Goal: Task Accomplishment & Management: Manage account settings

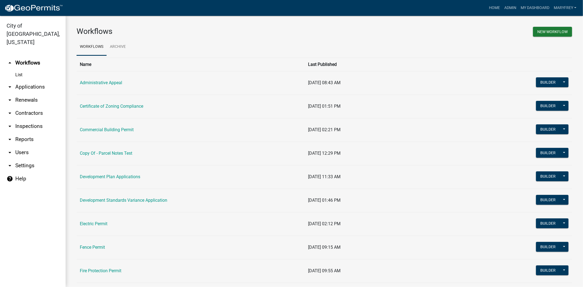
click at [23, 133] on link "arrow_drop_down Reports" at bounding box center [33, 139] width 66 height 13
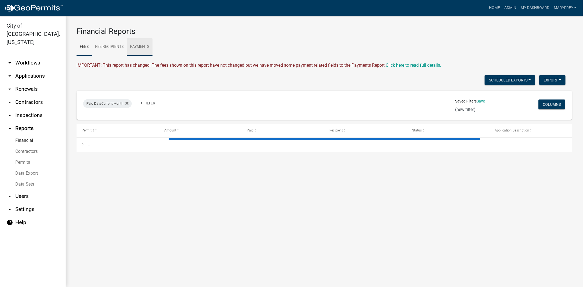
click at [143, 48] on link "Payments" at bounding box center [140, 46] width 26 height 17
select select "3: 100"
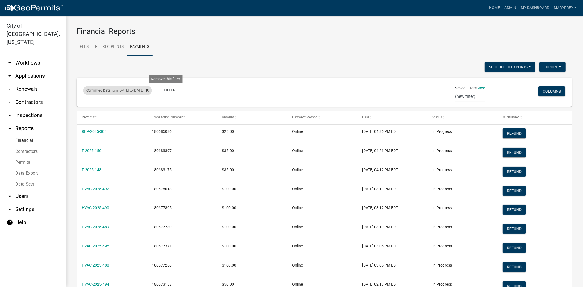
click at [149, 89] on icon at bounding box center [147, 90] width 3 height 3
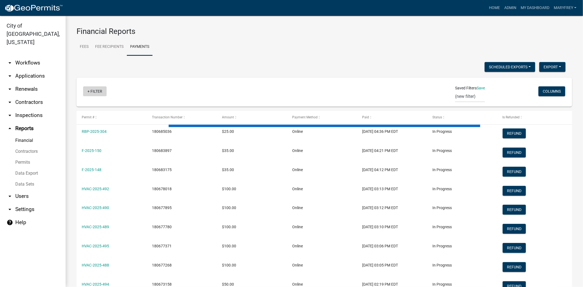
click at [90, 88] on link "+ Filter" at bounding box center [95, 91] width 24 height 10
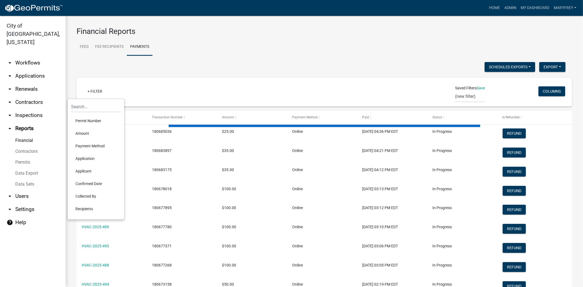
click at [89, 184] on li "Confirmed Date" at bounding box center [96, 183] width 50 height 13
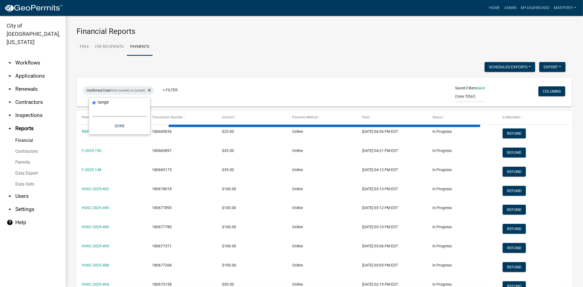
click at [125, 110] on select "Today Yesterday Current Week Previous Week Current Month Last Month Current Cal…" at bounding box center [119, 111] width 55 height 11
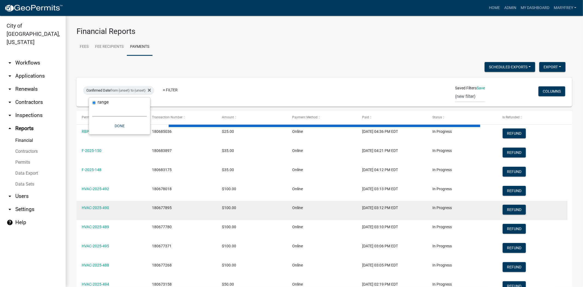
select select "custom"
click at [92, 106] on select "Today Yesterday Current Week Previous Week Current Month Last Month Current Cal…" at bounding box center [119, 111] width 55 height 11
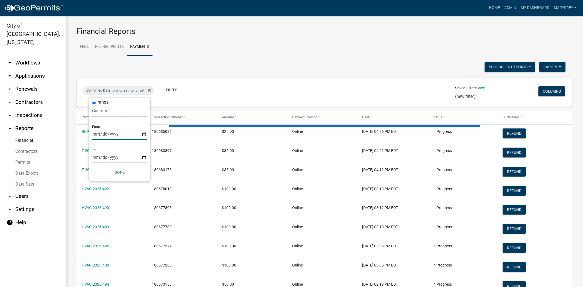
click at [141, 134] on input "date" at bounding box center [119, 134] width 55 height 11
type input "2025-08-11"
click at [148, 158] on input "date" at bounding box center [123, 157] width 55 height 11
type input "2025-08-11"
click at [131, 170] on button "Done" at bounding box center [127, 173] width 55 height 10
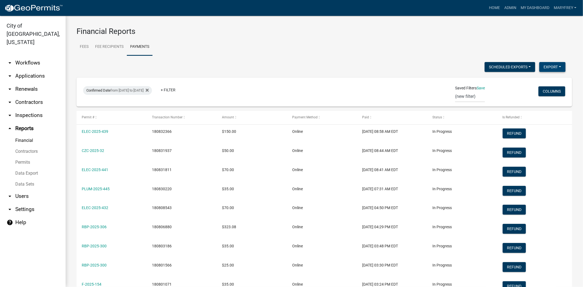
click at [553, 67] on button "Export" at bounding box center [552, 67] width 26 height 10
click at [540, 80] on button "Excel Format (.xlsx)" at bounding box center [539, 81] width 51 height 13
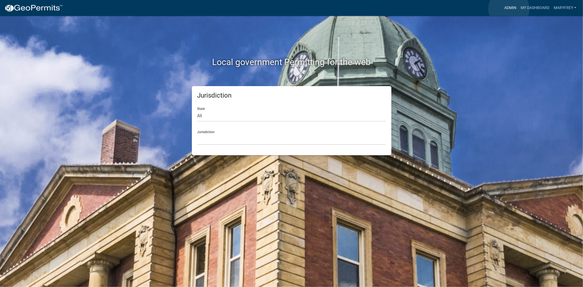
click at [509, 9] on link "Admin" at bounding box center [510, 8] width 16 height 10
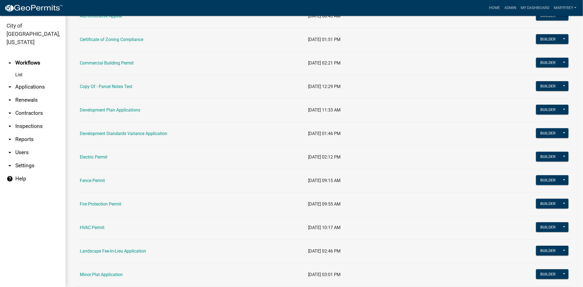
scroll to position [42, 0]
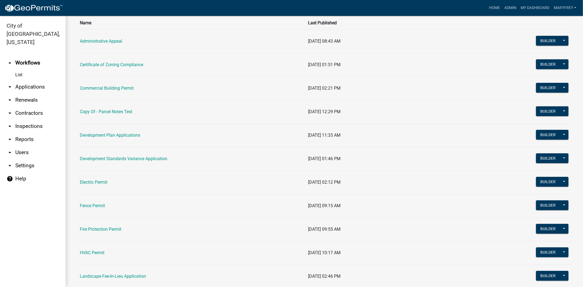
click at [35, 80] on link "arrow_drop_down Applications" at bounding box center [33, 86] width 66 height 13
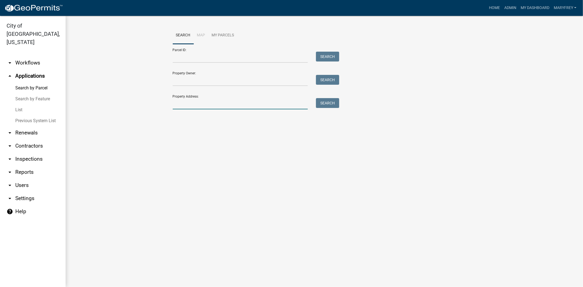
click at [189, 108] on input "Property Address:" at bounding box center [240, 103] width 135 height 11
click at [28, 52] on ul "arrow_drop_down Workflows List arrow_drop_up Applications Search by Parcel Sear…" at bounding box center [33, 169] width 66 height 235
click at [25, 56] on link "arrow_drop_down Workflows" at bounding box center [33, 62] width 66 height 13
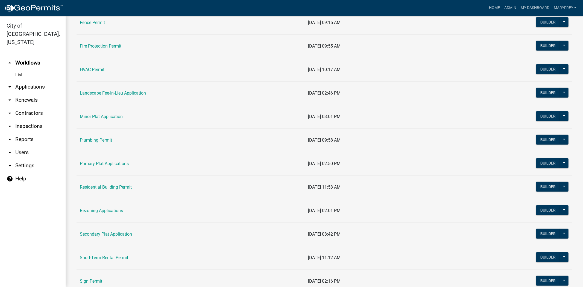
scroll to position [245, 0]
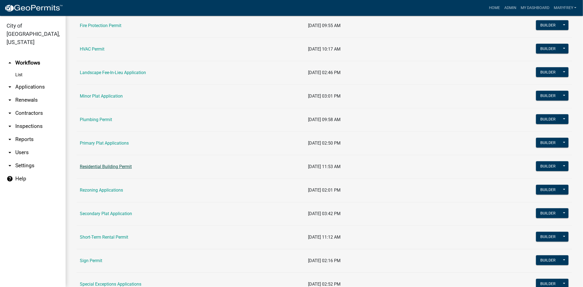
click at [126, 167] on link "Residential Building Permit" at bounding box center [106, 166] width 52 height 5
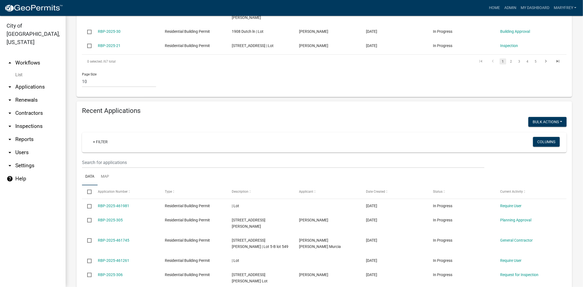
scroll to position [337, 0]
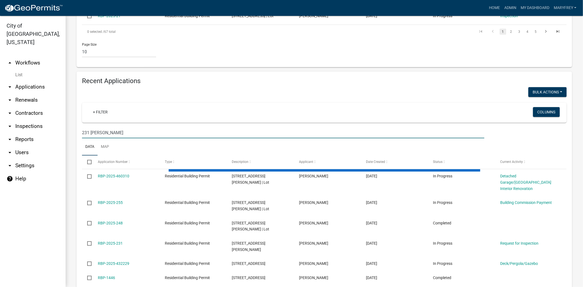
scroll to position [314, 0]
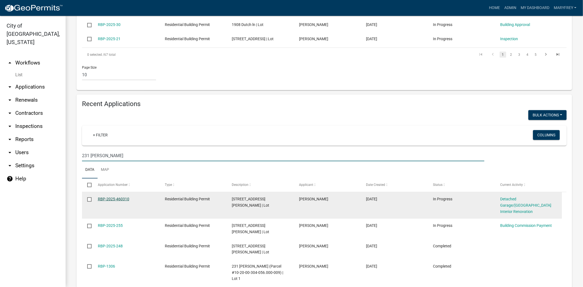
type input "231 hopkins"
click at [114, 197] on link "RBP-2025-460310" at bounding box center [113, 199] width 31 height 4
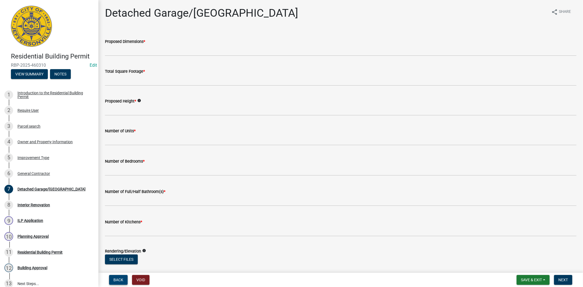
click at [117, 280] on span "Back" at bounding box center [118, 280] width 10 height 4
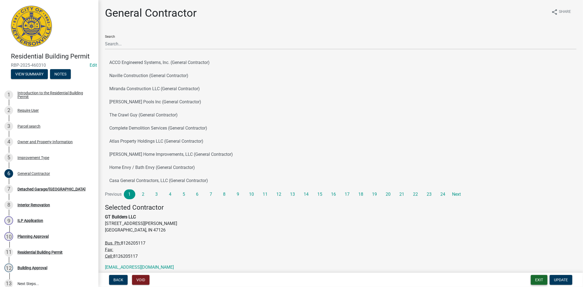
click at [538, 278] on button "Exit" at bounding box center [539, 280] width 17 height 10
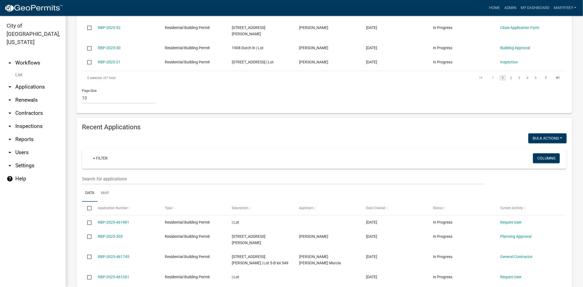
scroll to position [294, 0]
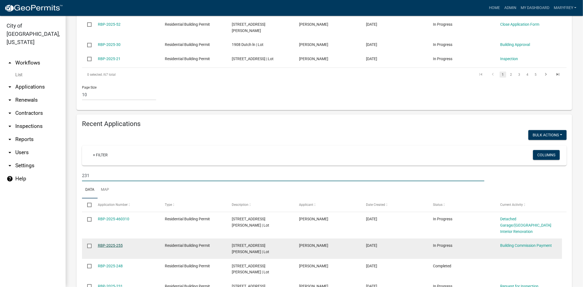
type input "231"
click at [109, 243] on link "RBP-2025-255" at bounding box center [110, 245] width 25 height 4
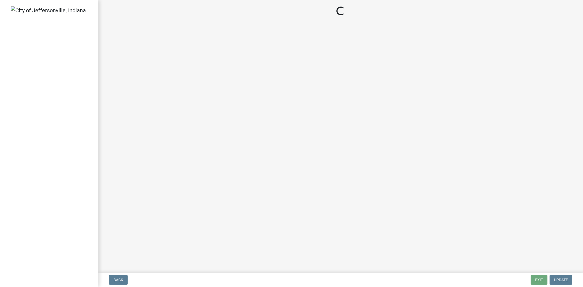
select select "3: 3"
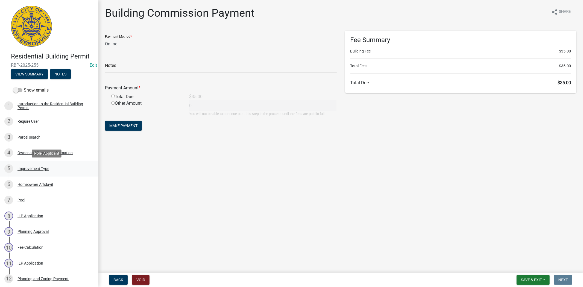
click at [39, 170] on div "Improvement Type" at bounding box center [33, 169] width 32 height 4
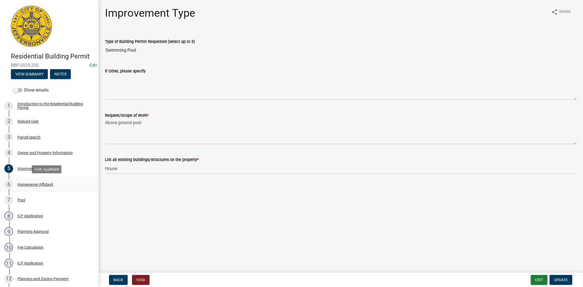
click at [37, 181] on div "6 Homeowner Affidavit" at bounding box center [46, 184] width 85 height 9
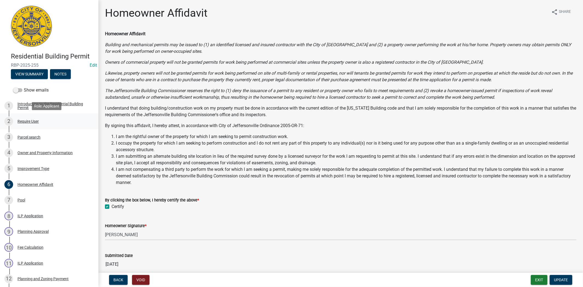
click at [25, 122] on div "Require User" at bounding box center [27, 121] width 21 height 4
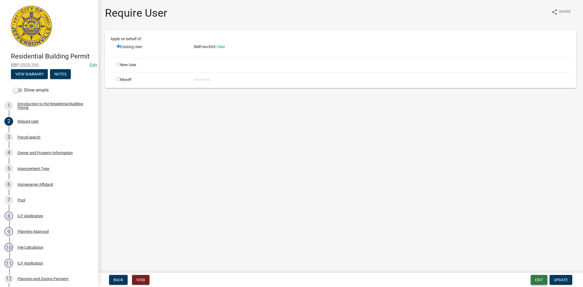
click at [544, 279] on button "Exit" at bounding box center [539, 280] width 17 height 10
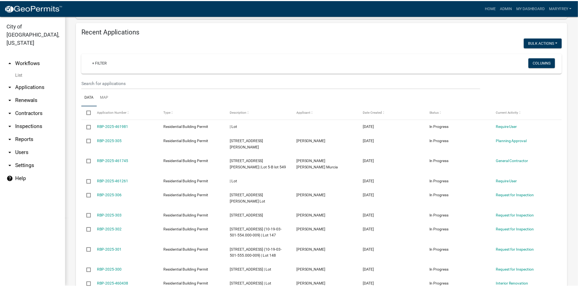
scroll to position [388, 0]
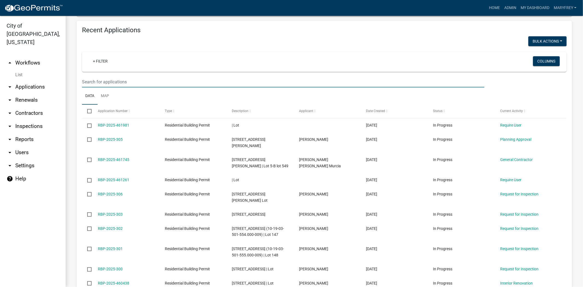
drag, startPoint x: 98, startPoint y: 65, endPoint x: 92, endPoint y: 66, distance: 6.4
type input "231"
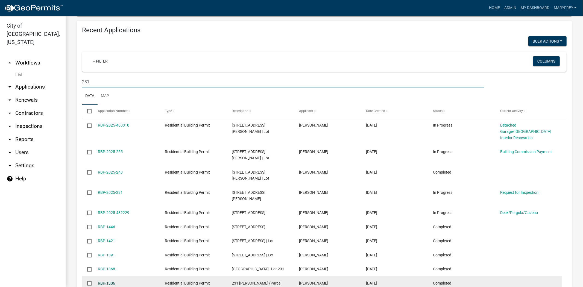
click at [105, 281] on link "RBP-1306" at bounding box center [106, 283] width 17 height 4
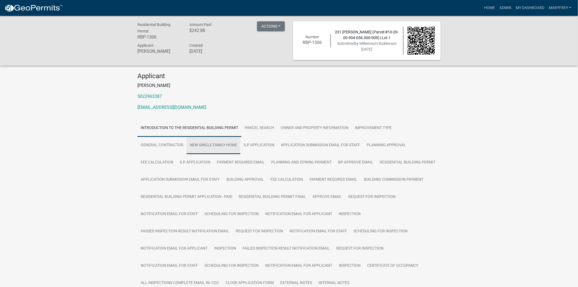
click at [219, 147] on link "New Single Family Home" at bounding box center [214, 145] width 54 height 17
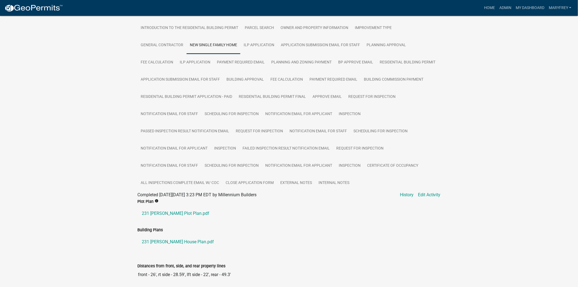
scroll to position [86, 0]
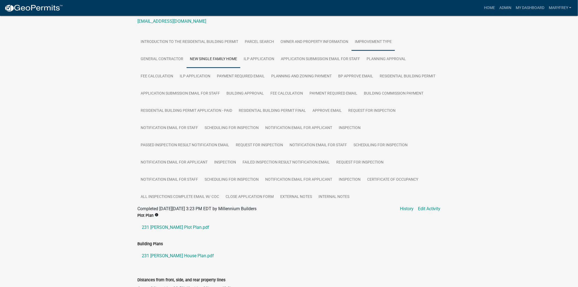
click at [373, 45] on link "Improvement Type" at bounding box center [373, 41] width 43 height 17
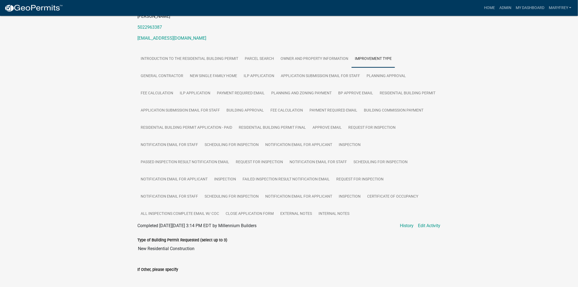
scroll to position [69, 0]
click at [212, 75] on link "New Single Family Home" at bounding box center [214, 76] width 54 height 17
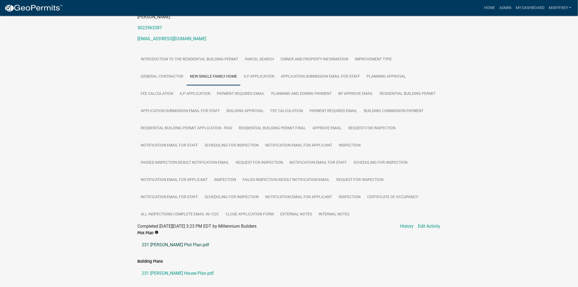
click at [170, 244] on link "231 Hopkins Plot Plan.pdf" at bounding box center [288, 244] width 303 height 13
click at [509, 9] on link "Admin" at bounding box center [505, 8] width 16 height 10
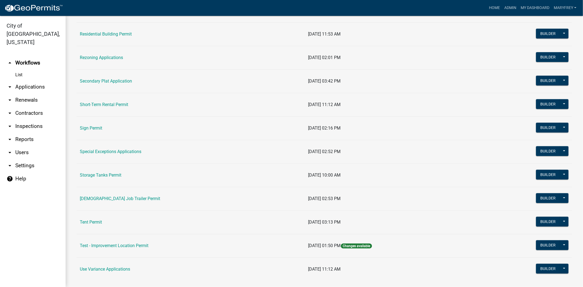
scroll to position [375, 0]
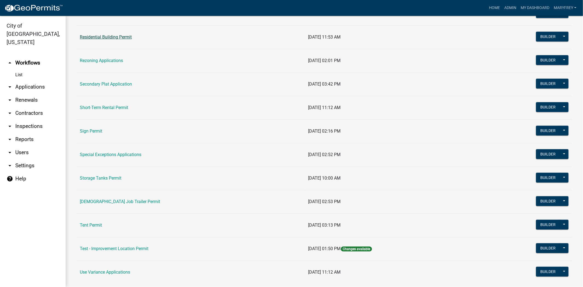
click at [102, 37] on link "Residential Building Permit" at bounding box center [106, 36] width 52 height 5
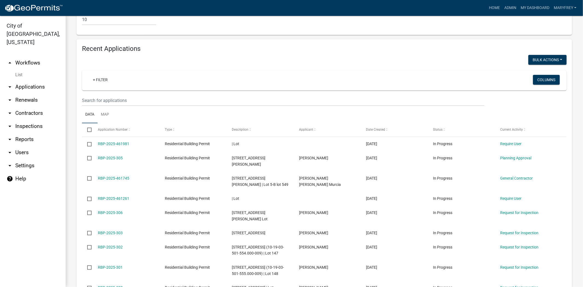
scroll to position [389, 0]
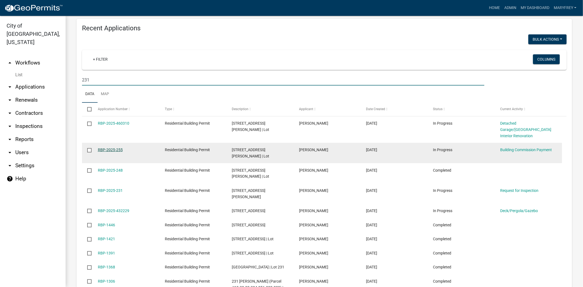
type input "231"
click at [113, 148] on link "RBP-2025-255" at bounding box center [110, 150] width 25 height 4
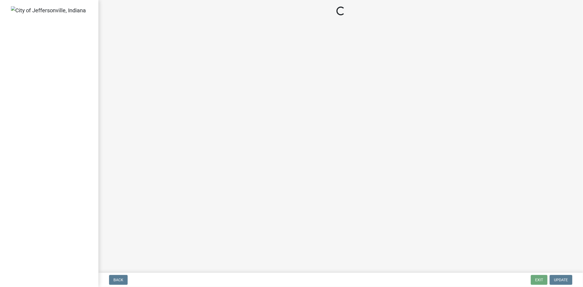
select select "3: 3"
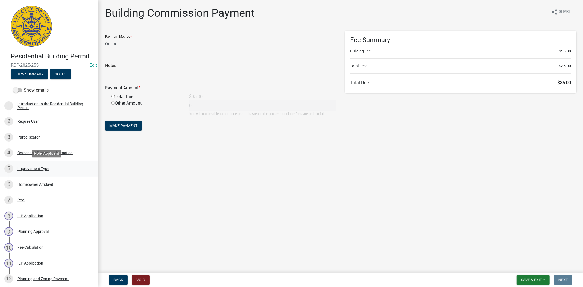
click at [36, 167] on div "Improvement Type" at bounding box center [33, 169] width 32 height 4
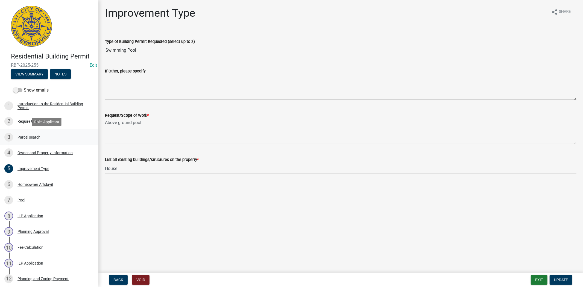
click at [31, 136] on div "Parcel search" at bounding box center [28, 137] width 23 height 4
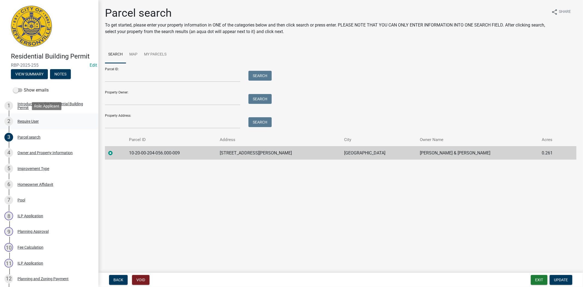
click at [34, 122] on div "Require User" at bounding box center [27, 121] width 21 height 4
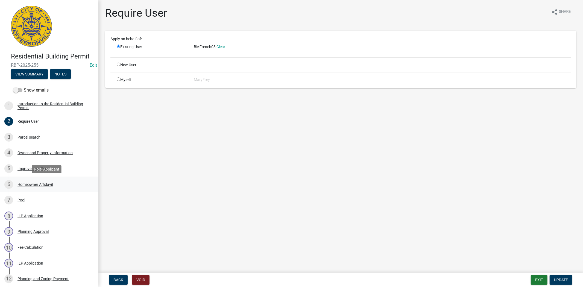
click at [39, 185] on div "Homeowner Affidavit" at bounding box center [35, 185] width 36 height 4
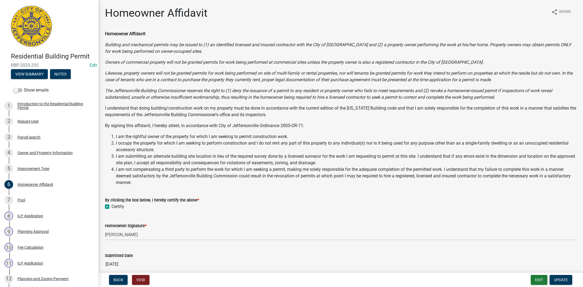
scroll to position [25, 0]
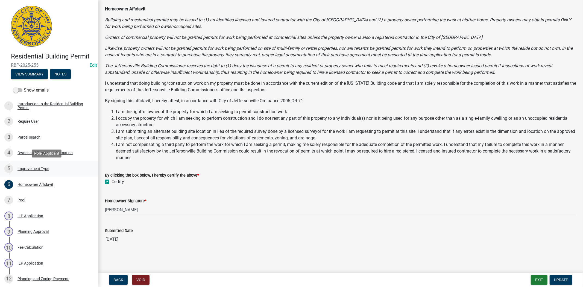
click at [34, 169] on div "Improvement Type" at bounding box center [33, 169] width 32 height 4
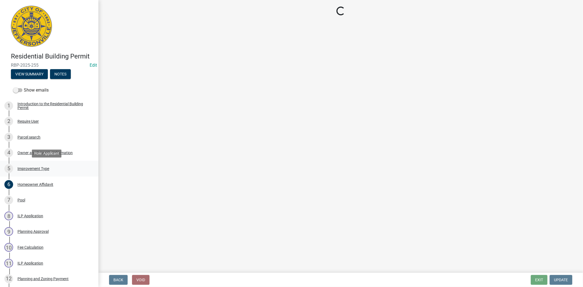
scroll to position [0, 0]
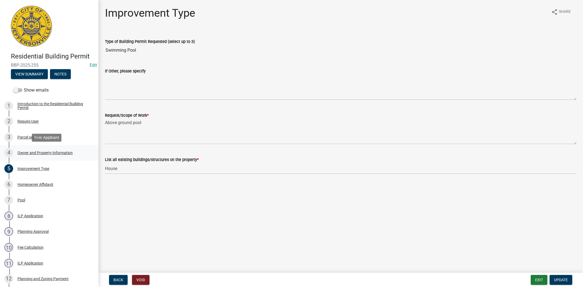
click at [35, 152] on div "Owner and Property Information" at bounding box center [44, 153] width 55 height 4
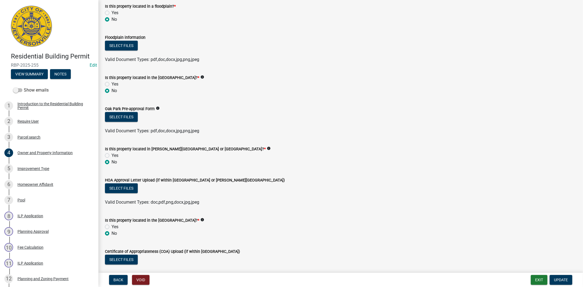
scroll to position [421, 0]
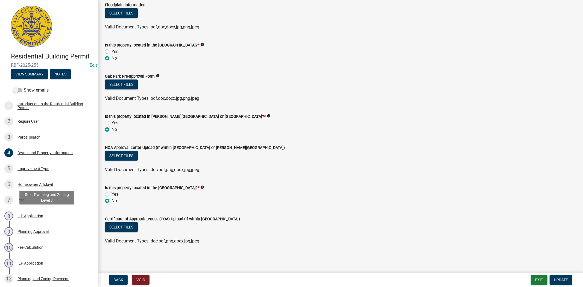
click at [32, 217] on div "ILP Application" at bounding box center [30, 216] width 26 height 4
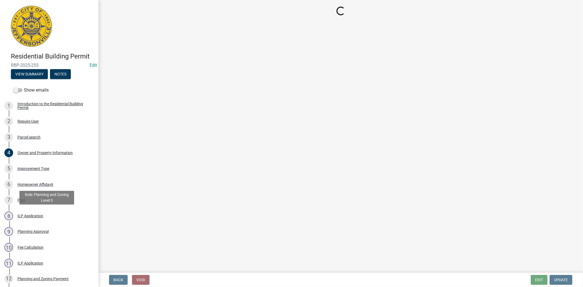
scroll to position [0, 0]
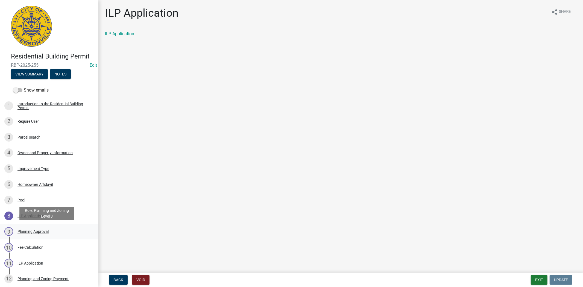
click at [39, 230] on div "Planning Approval" at bounding box center [32, 232] width 31 height 4
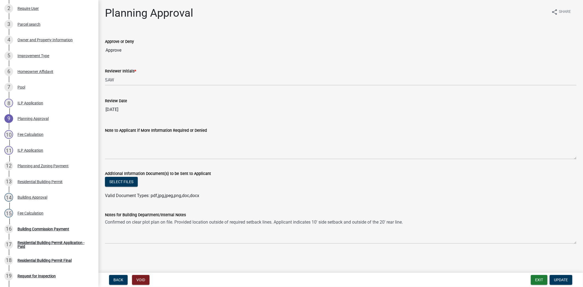
scroll to position [113, 0]
click at [24, 85] on div "Pool" at bounding box center [21, 87] width 8 height 4
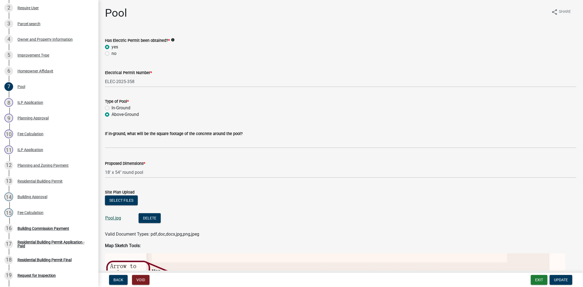
click at [114, 217] on link "Pool.jpg" at bounding box center [113, 217] width 16 height 5
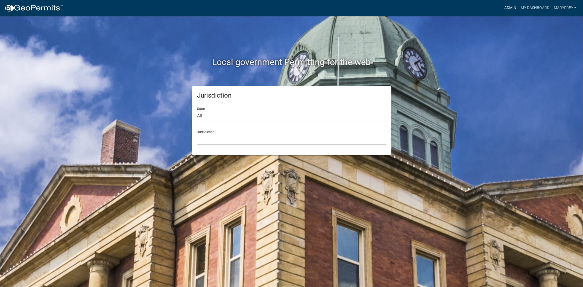
click at [506, 8] on link "Admin" at bounding box center [510, 8] width 16 height 10
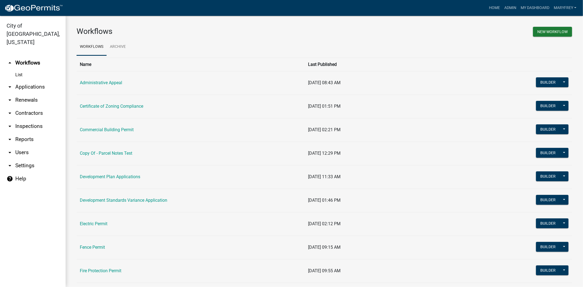
click at [39, 80] on link "arrow_drop_down Applications" at bounding box center [33, 86] width 66 height 13
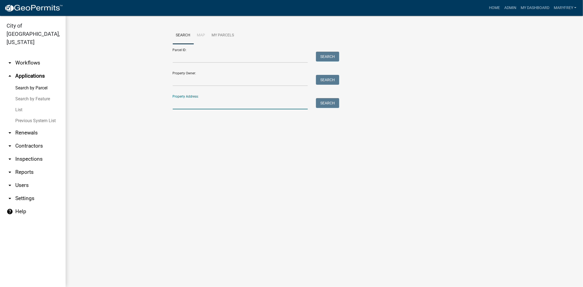
drag, startPoint x: 187, startPoint y: 103, endPoint x: 184, endPoint y: 107, distance: 5.1
click at [187, 103] on input "Property Address:" at bounding box center [240, 103] width 135 height 11
click at [320, 101] on button "Search" at bounding box center [327, 103] width 23 height 10
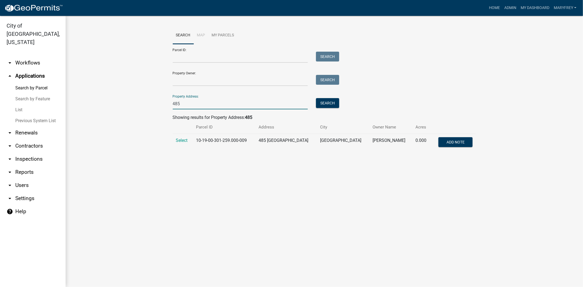
drag, startPoint x: 184, startPoint y: 105, endPoint x: 166, endPoint y: 105, distance: 18.6
click at [166, 105] on wm-workflow-application-search-view "Search Map My Parcels Parcel ID: Search Property Owner: Search Property Address…" at bounding box center [325, 91] width 496 height 129
type input "international"
click at [324, 105] on button "Search" at bounding box center [327, 103] width 23 height 10
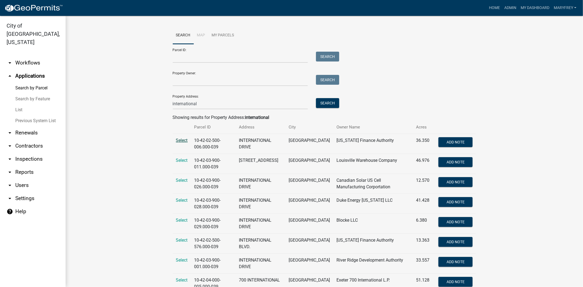
click at [178, 140] on span "Select" at bounding box center [182, 140] width 12 height 5
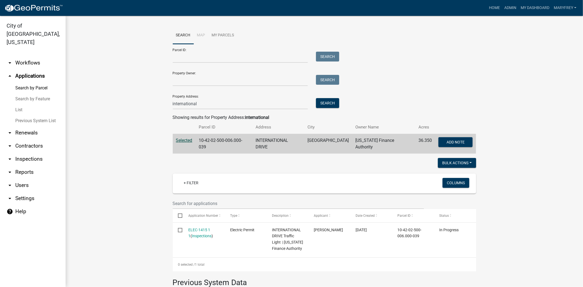
click at [25, 56] on link "arrow_drop_down Workflows" at bounding box center [33, 62] width 66 height 13
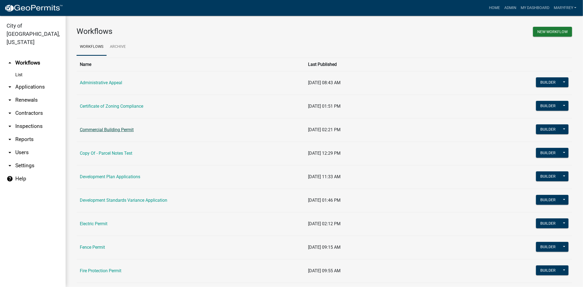
click at [99, 131] on link "Commercial Building Permit" at bounding box center [107, 129] width 54 height 5
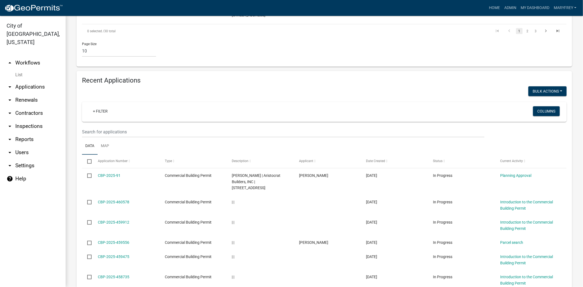
scroll to position [454, 0]
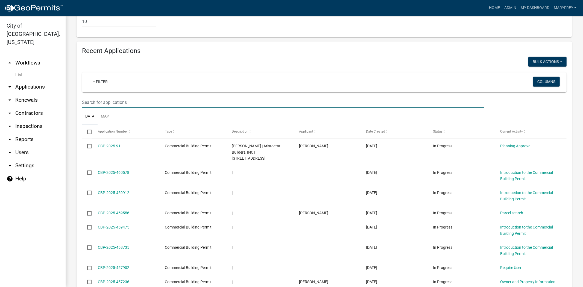
click at [86, 97] on input "text" at bounding box center [283, 102] width 402 height 11
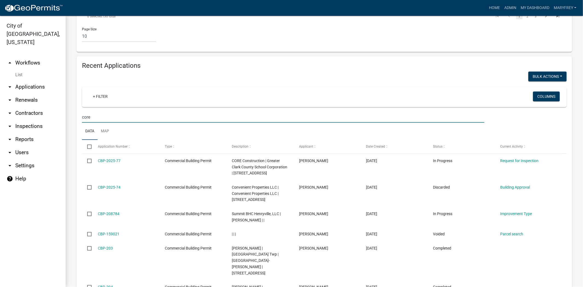
scroll to position [437, 0]
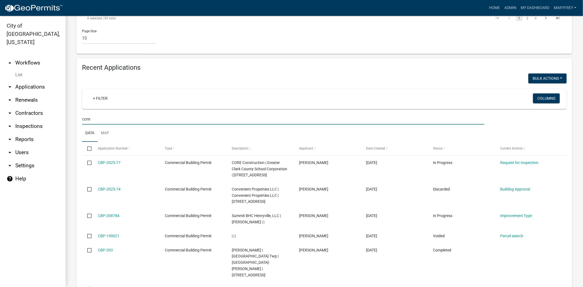
drag, startPoint x: 88, startPoint y: 100, endPoint x: 76, endPoint y: 100, distance: 12.3
click at [76, 100] on div "Recent Applications Bulk Actions Void + Filter Columns core Data Map Select App…" at bounding box center [324, 249] width 504 height 382
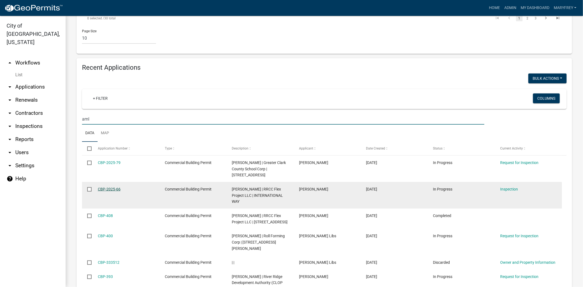
type input "aml"
click at [111, 187] on link "CBP-2025-66" at bounding box center [109, 189] width 23 height 4
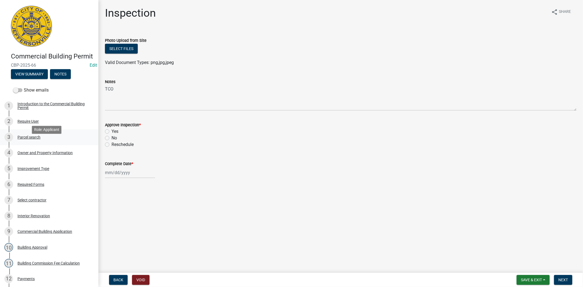
click at [31, 139] on div "Parcel search" at bounding box center [28, 137] width 23 height 4
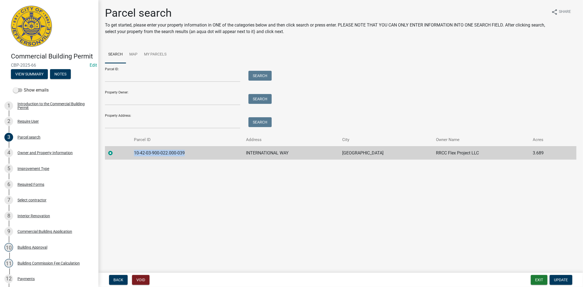
drag, startPoint x: 190, startPoint y: 151, endPoint x: 140, endPoint y: 158, distance: 50.8
click at [133, 156] on td "10-42-03-900-022.000-039" at bounding box center [187, 152] width 112 height 13
copy td "10-42-03-900-022.000-039"
click at [538, 278] on button "Exit" at bounding box center [539, 280] width 17 height 10
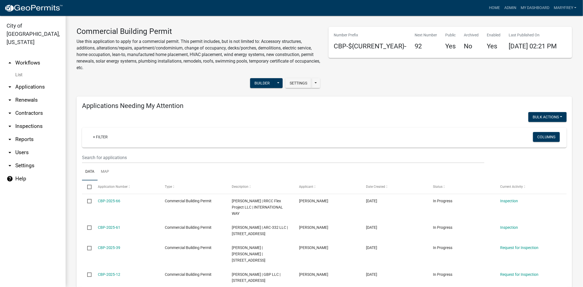
click at [18, 80] on link "arrow_drop_down Applications" at bounding box center [33, 86] width 66 height 13
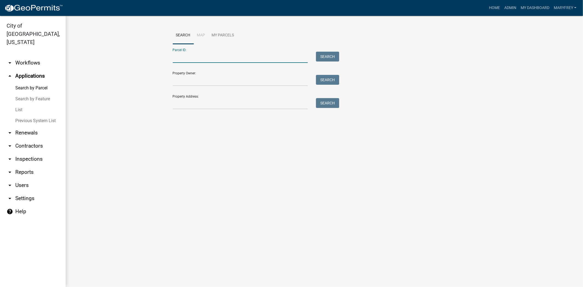
paste input "10-42-03-900-022.000-039"
type input "10-42-03-900-022.000-039"
click at [325, 55] on button "Search" at bounding box center [327, 57] width 23 height 10
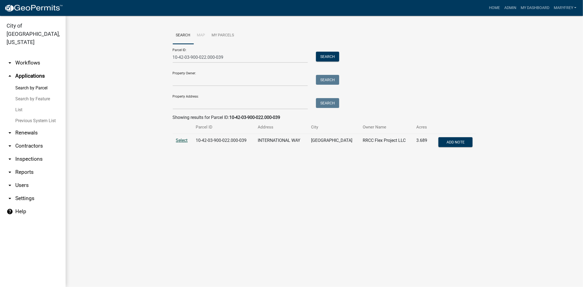
click at [184, 140] on span "Select" at bounding box center [182, 140] width 12 height 5
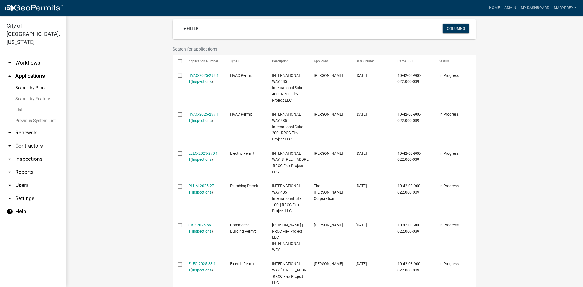
scroll to position [154, 0]
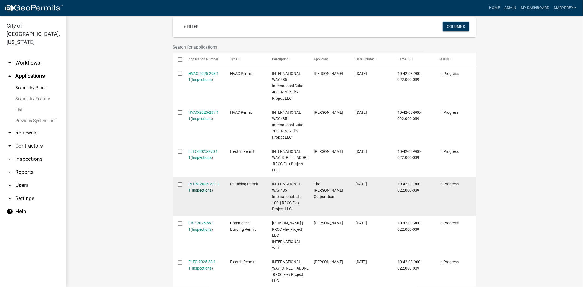
click at [195, 192] on link "Inspections" at bounding box center [202, 190] width 20 height 4
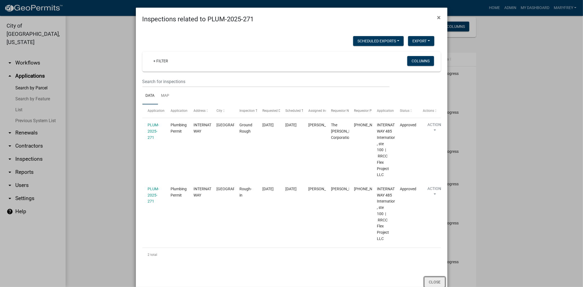
click at [432, 281] on button "Close" at bounding box center [434, 282] width 21 height 10
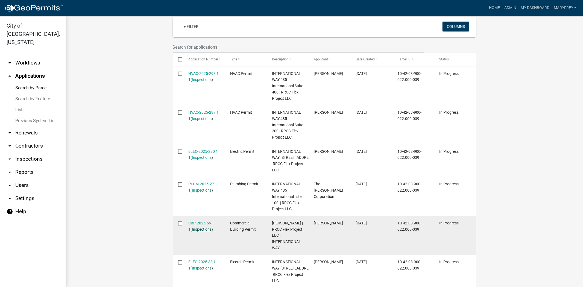
click at [199, 232] on link "Inspections" at bounding box center [202, 229] width 20 height 4
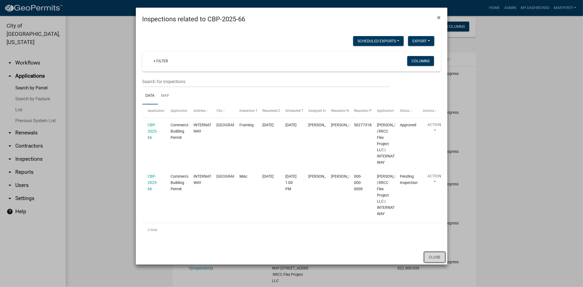
click at [435, 262] on button "Close" at bounding box center [434, 257] width 21 height 10
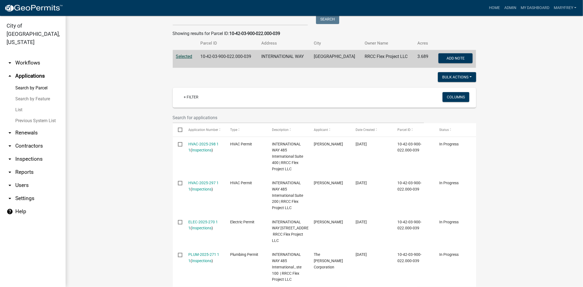
scroll to position [78, 0]
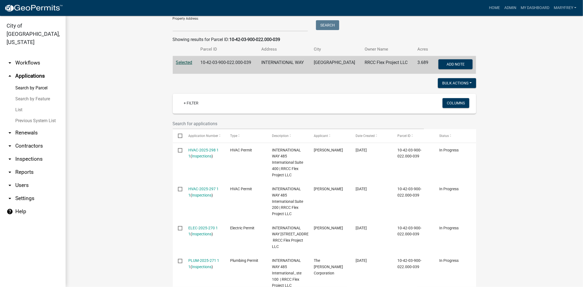
click at [38, 56] on link "arrow_drop_down Workflows" at bounding box center [33, 62] width 66 height 13
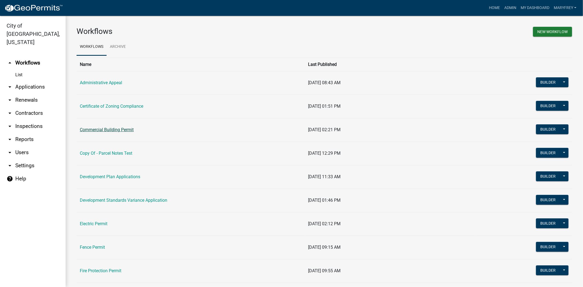
click at [105, 131] on link "Commercial Building Permit" at bounding box center [107, 129] width 54 height 5
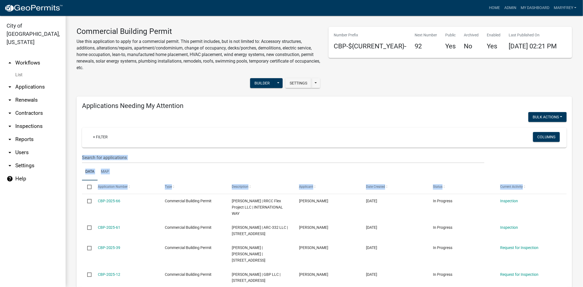
drag, startPoint x: 578, startPoint y: 96, endPoint x: 582, endPoint y: 162, distance: 65.7
click at [581, 182] on main "Commercial Building Permit Use this application to apply for a commercial permi…" at bounding box center [324, 151] width 517 height 271
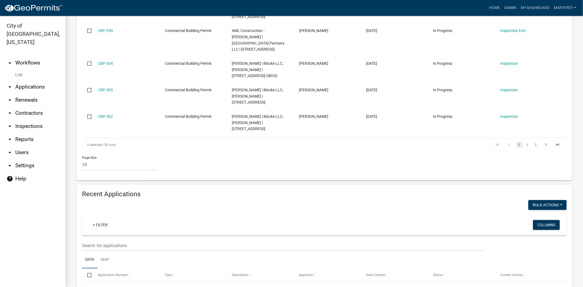
scroll to position [361, 0]
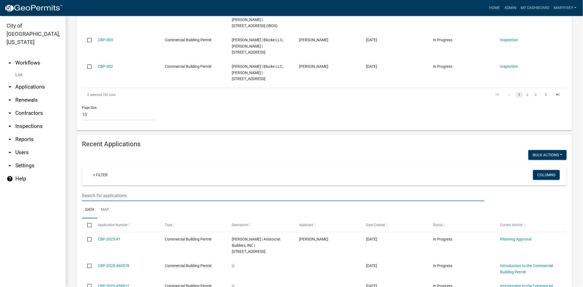
type input "o"
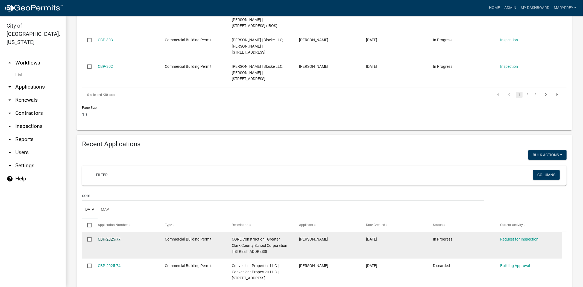
type input "core"
click at [106, 237] on link "CBP-2025-77" at bounding box center [109, 239] width 23 height 4
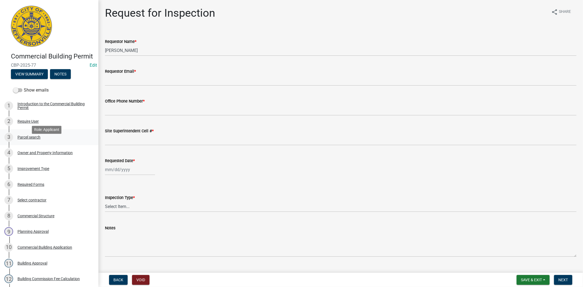
click at [36, 139] on div "Parcel search" at bounding box center [28, 137] width 23 height 4
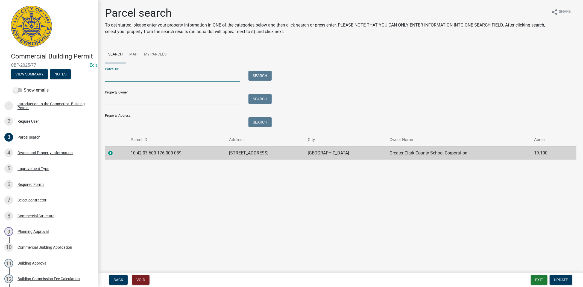
click at [109, 80] on input "Parcel ID:" at bounding box center [172, 76] width 135 height 11
type input "10-42-03-600-544.000-039"
click at [257, 77] on button "Search" at bounding box center [259, 76] width 23 height 10
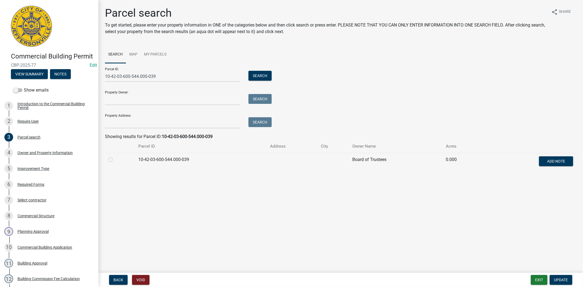
click at [115, 156] on label at bounding box center [115, 156] width 0 height 0
click at [115, 160] on input "radio" at bounding box center [117, 158] width 4 height 4
radio input "true"
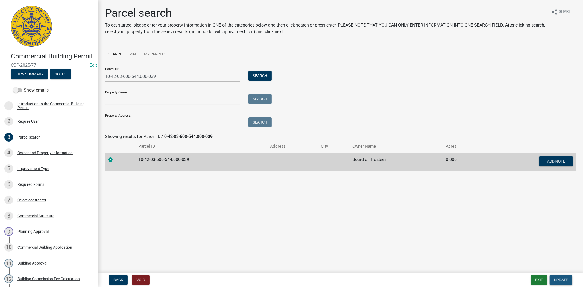
click at [562, 279] on span "Update" at bounding box center [561, 280] width 14 height 4
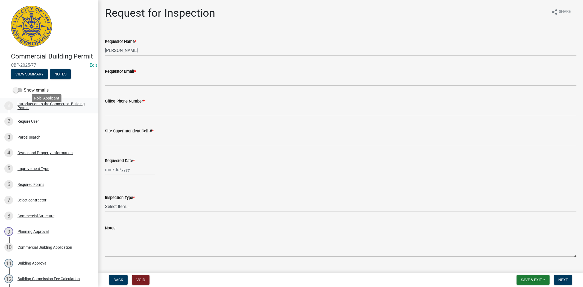
click at [39, 110] on div "Introduction to the Commercial Building Permit" at bounding box center [53, 106] width 72 height 8
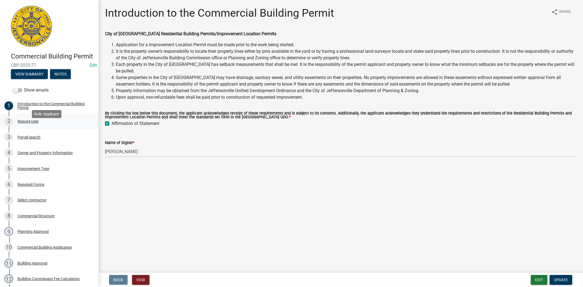
click at [28, 126] on div "2 Require User" at bounding box center [46, 121] width 85 height 9
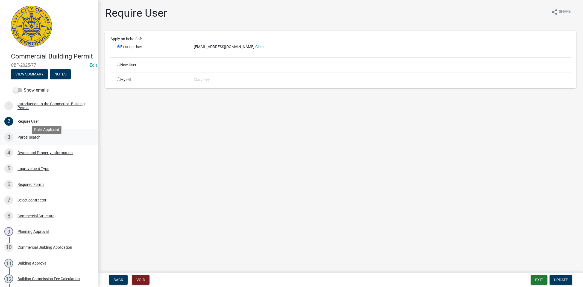
click at [28, 139] on div "Parcel search" at bounding box center [28, 137] width 23 height 4
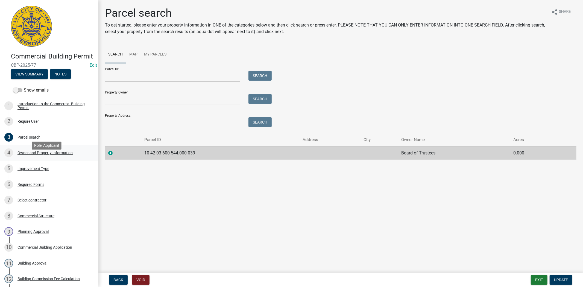
click at [35, 155] on div "Owner and Property Information" at bounding box center [44, 153] width 55 height 4
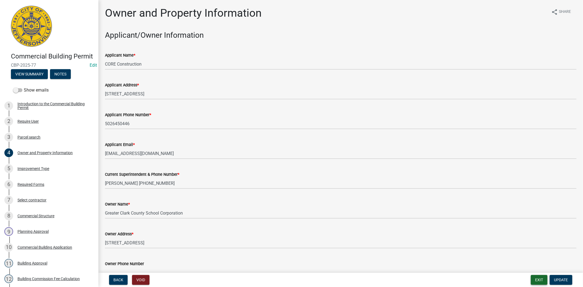
click at [533, 280] on div "Back Void Exit Update" at bounding box center [341, 280] width 476 height 10
click at [535, 280] on button "Exit" at bounding box center [539, 280] width 17 height 10
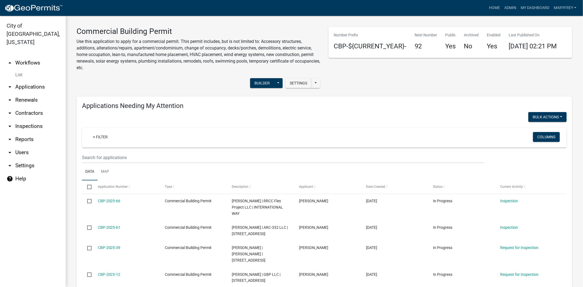
click at [37, 80] on link "arrow_drop_down Applications" at bounding box center [33, 86] width 66 height 13
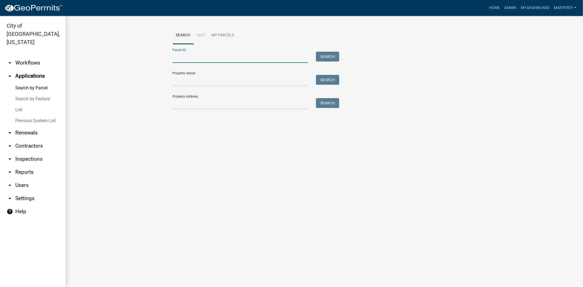
paste input "10-42-03-900-022.000-039"
click at [323, 56] on button "Search" at bounding box center [327, 57] width 23 height 10
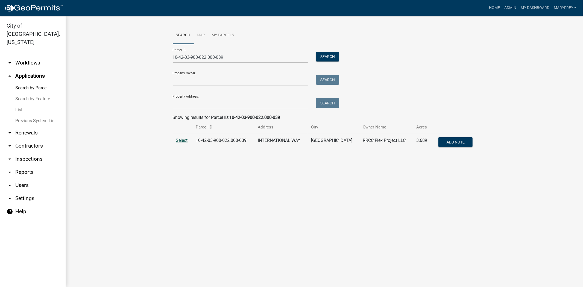
click at [179, 141] on span "Select" at bounding box center [182, 140] width 12 height 5
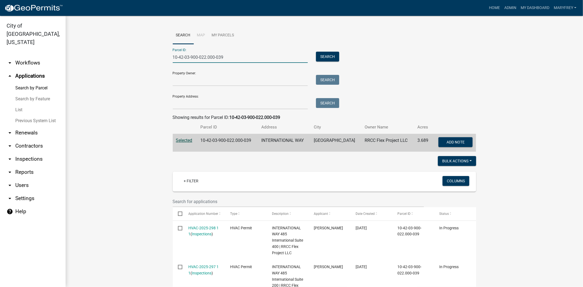
drag, startPoint x: 242, startPoint y: 57, endPoint x: 159, endPoint y: 60, distance: 82.6
type input "10-42-03-600-544.000-039"
click at [332, 58] on button "Search" at bounding box center [327, 57] width 23 height 10
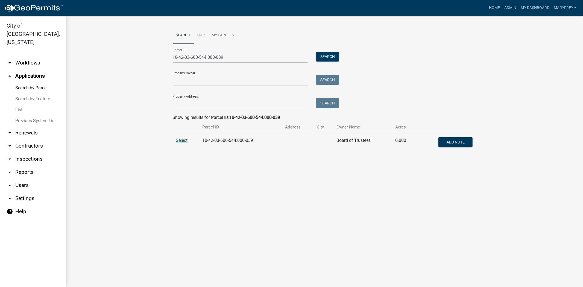
click at [182, 140] on span "Select" at bounding box center [182, 140] width 12 height 5
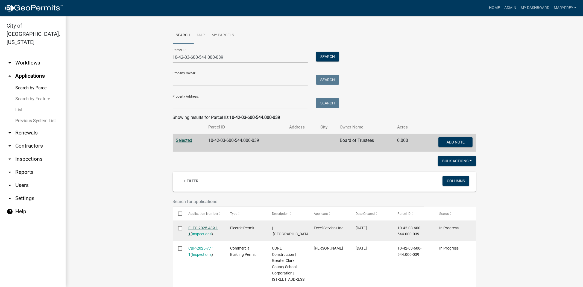
click at [192, 227] on link "ELEC-2025-439 1 1" at bounding box center [203, 231] width 30 height 11
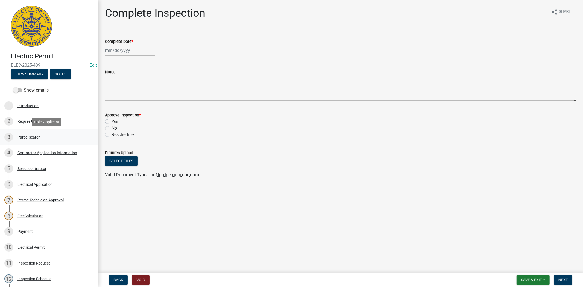
click at [32, 137] on div "Parcel search" at bounding box center [28, 137] width 23 height 4
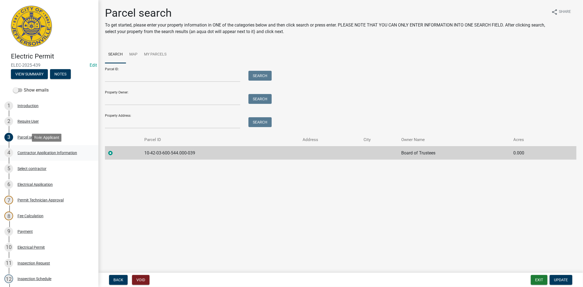
click at [57, 152] on div "Contractor Application Information" at bounding box center [47, 153] width 60 height 4
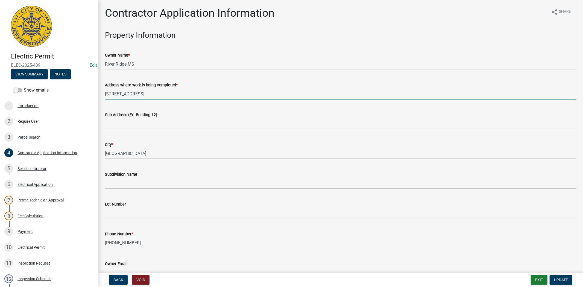
drag, startPoint x: 149, startPoint y: 94, endPoint x: 100, endPoint y: 96, distance: 49.3
click at [100, 96] on div "Contractor Application Information share Share Property Information Owner Name …" at bounding box center [340, 222] width 485 height 430
click at [145, 96] on input "5300 State Road" at bounding box center [340, 93] width 471 height 11
type input "5300 State Road 62"
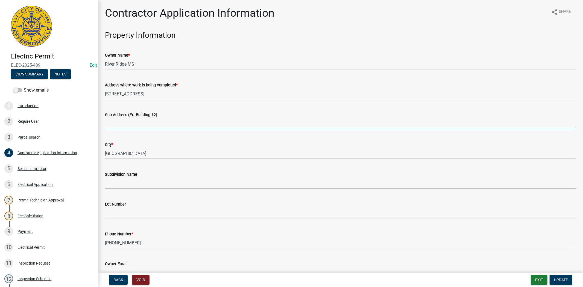
click at [124, 125] on input "Sub Address (Ex. Building 12)" at bounding box center [340, 123] width 471 height 11
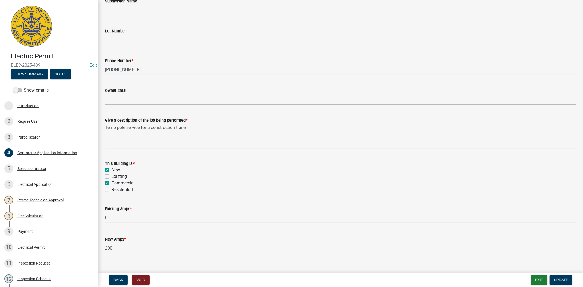
scroll to position [182, 0]
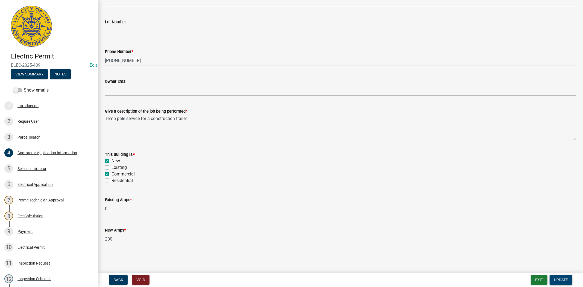
type input "5300 State Road 62"
click at [563, 281] on span "Update" at bounding box center [561, 280] width 14 height 4
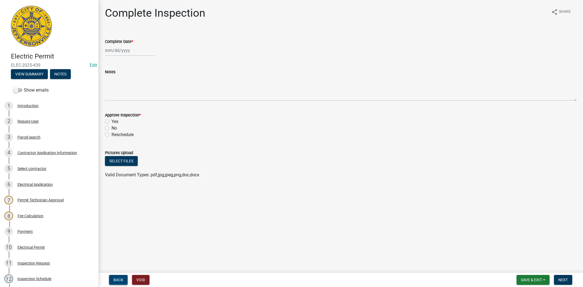
click at [116, 280] on span "Back" at bounding box center [118, 280] width 10 height 4
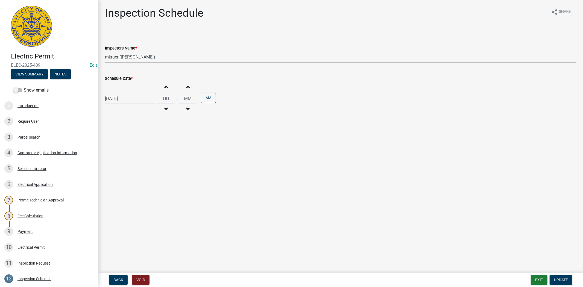
click at [151, 59] on select "Select Item... jramsey (Jeremy Ramsey) MaryFrey (Mary Frey) mkruer (Mike Kruer)…" at bounding box center [340, 56] width 471 height 11
select select "7b0b9f25-f402-4148-9522-9b9b34b3e885"
click at [105, 51] on select "Select Item... jramsey (Jeremy Ramsey) MaryFrey (Mary Frey) mkruer (Mike Kruer)…" at bounding box center [340, 56] width 471 height 11
click at [137, 101] on div "08/13/2025" at bounding box center [130, 98] width 50 height 11
select select "8"
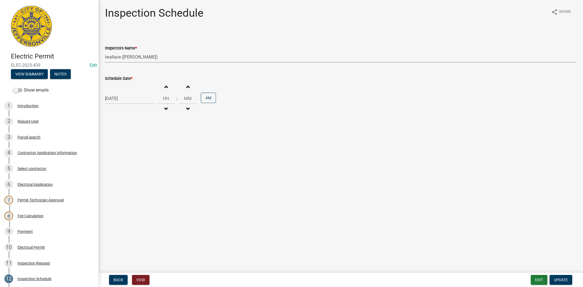
select select "2025"
click at [120, 146] on div "12" at bounding box center [119, 145] width 9 height 9
type input "08/12/2025"
click at [561, 278] on span "Update" at bounding box center [561, 280] width 14 height 4
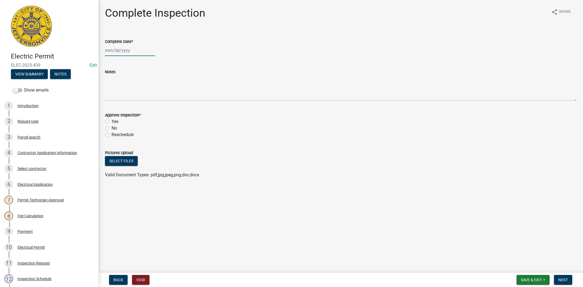
click at [137, 51] on div at bounding box center [130, 50] width 50 height 11
select select "8"
select select "2025"
click at [119, 97] on div "12" at bounding box center [119, 96] width 9 height 9
type input "08/12/2025"
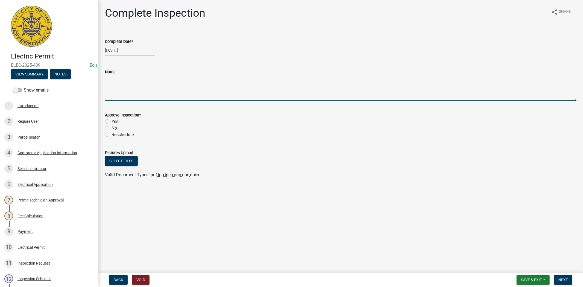
click at [115, 93] on textarea "Notes" at bounding box center [340, 88] width 471 height 26
type textarea "lw"
click at [109, 122] on div "Yes" at bounding box center [340, 121] width 471 height 7
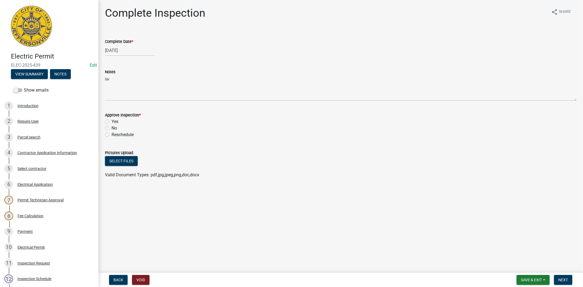
click at [109, 122] on div "Yes" at bounding box center [340, 121] width 471 height 7
click at [112, 122] on label "Yes" at bounding box center [115, 121] width 7 height 7
click at [112, 122] on input "Yes" at bounding box center [114, 120] width 4 height 4
radio input "true"
click at [569, 279] on button "Next" at bounding box center [563, 280] width 18 height 10
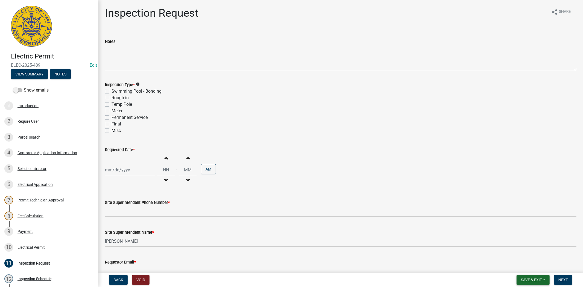
click at [528, 278] on span "Save & Exit" at bounding box center [531, 280] width 21 height 4
click at [524, 266] on button "Save & Exit" at bounding box center [528, 265] width 44 height 13
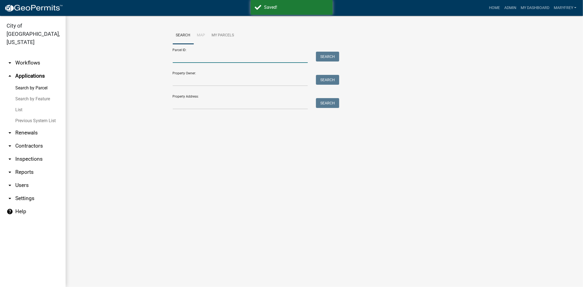
click at [177, 58] on input "Parcel ID:" at bounding box center [240, 57] width 135 height 11
type input "10-42-03-600-544.000-039"
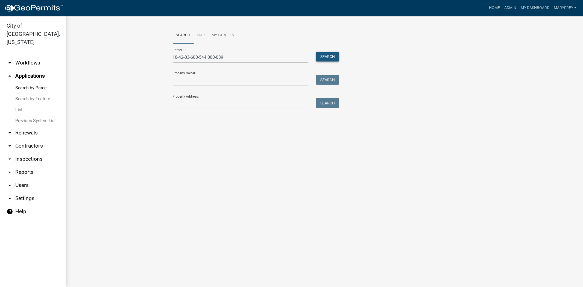
click at [327, 54] on button "Search" at bounding box center [327, 57] width 23 height 10
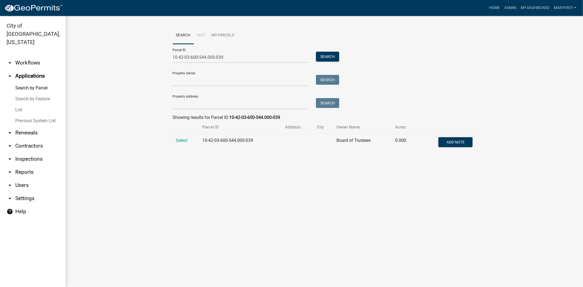
click at [177, 137] on td "Select" at bounding box center [186, 143] width 27 height 18
click at [183, 140] on span "Select" at bounding box center [182, 140] width 12 height 5
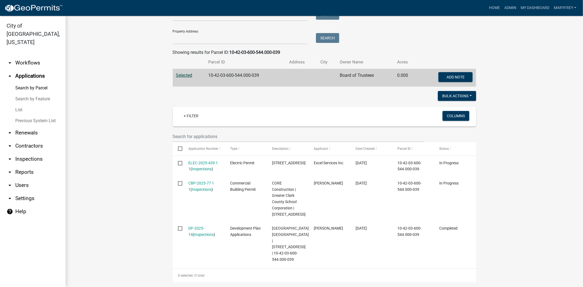
scroll to position [88, 0]
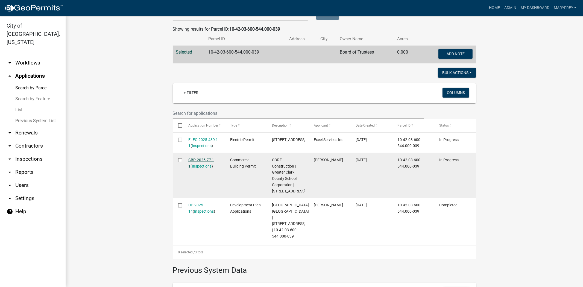
click at [195, 164] on link "CBP-2025-77 1 1" at bounding box center [201, 163] width 26 height 11
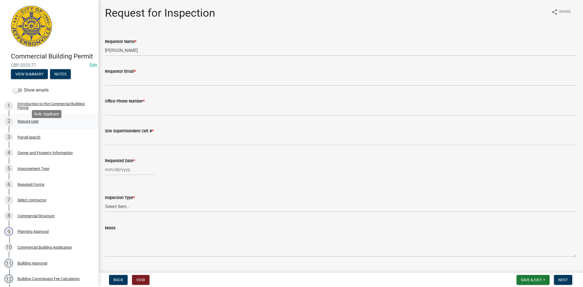
click at [30, 123] on div "Require User" at bounding box center [27, 121] width 21 height 4
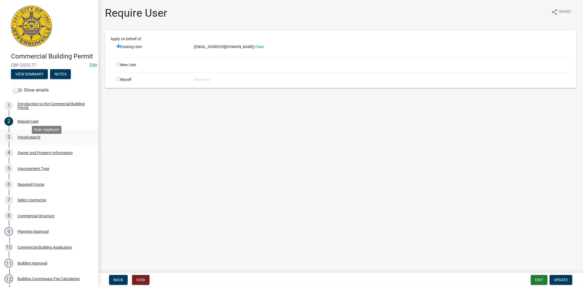
click at [26, 139] on div "Parcel search" at bounding box center [28, 137] width 23 height 4
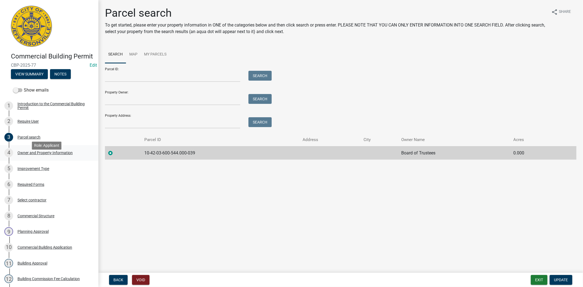
click at [31, 155] on div "Owner and Property Information" at bounding box center [44, 153] width 55 height 4
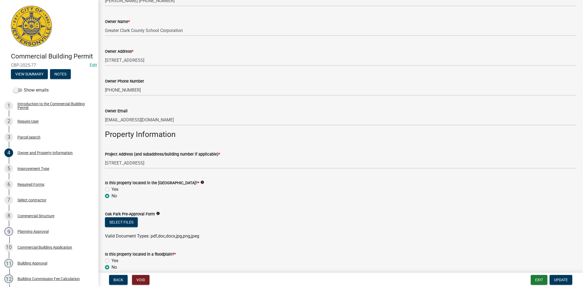
scroll to position [188, 0]
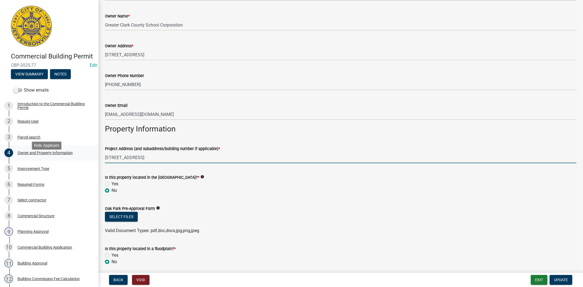
drag, startPoint x: 155, startPoint y: 157, endPoint x: 85, endPoint y: 159, distance: 70.3
click at [85, 159] on div "Commercial Building Permit CBP-2025-77 Edit View Summary Notes Show emails 1 In…" at bounding box center [291, 143] width 583 height 287
type input "5300 State Road 62"
click at [564, 280] on span "Update" at bounding box center [561, 280] width 14 height 4
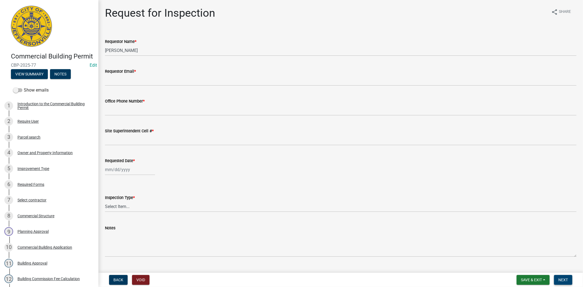
click at [564, 280] on span "Next" at bounding box center [563, 280] width 10 height 4
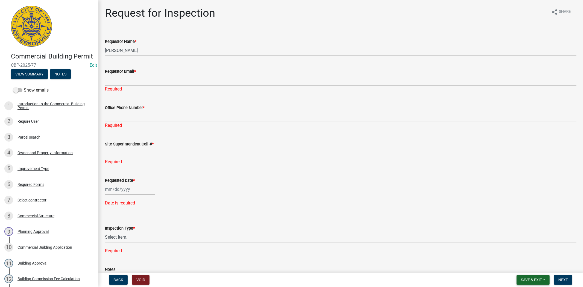
click at [532, 282] on button "Save & Exit" at bounding box center [533, 280] width 33 height 10
click at [527, 265] on button "Save & Exit" at bounding box center [528, 265] width 44 height 13
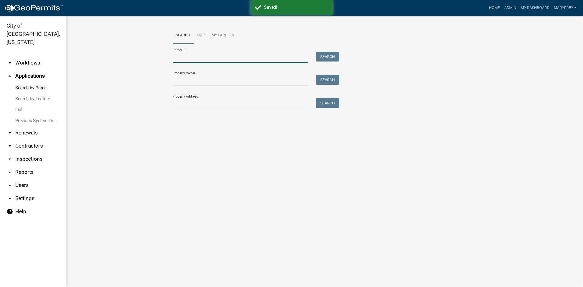
click at [177, 60] on input "Parcel ID:" at bounding box center [240, 57] width 135 height 11
click at [177, 59] on input "Parcel ID:" at bounding box center [240, 57] width 135 height 11
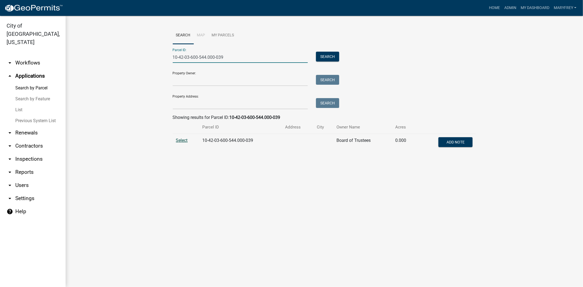
type input "10-42-03-600-544.000-039"
click at [183, 142] on span "Select" at bounding box center [182, 140] width 12 height 5
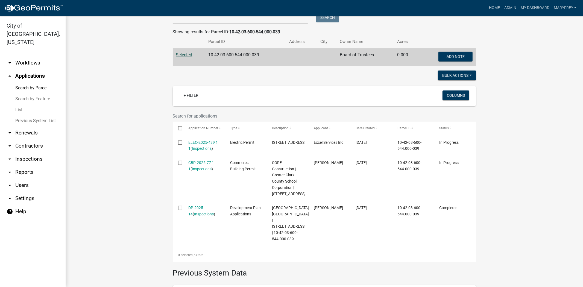
scroll to position [87, 0]
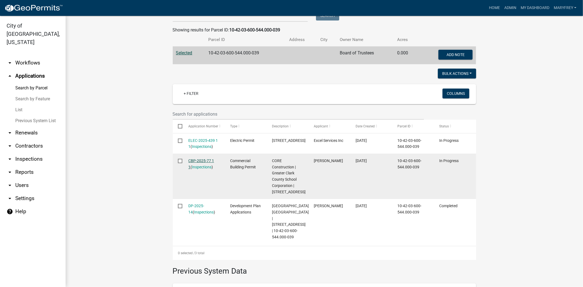
click at [193, 168] on link "CBP-2025-77 1 1" at bounding box center [201, 164] width 26 height 11
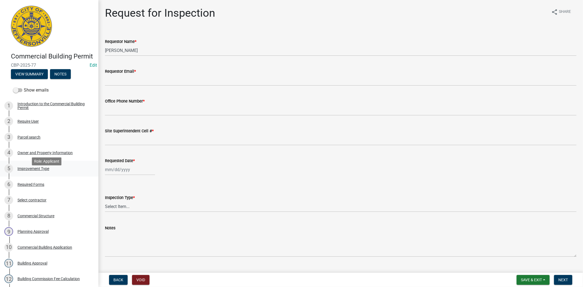
click at [28, 171] on div "Improvement Type" at bounding box center [33, 169] width 32 height 4
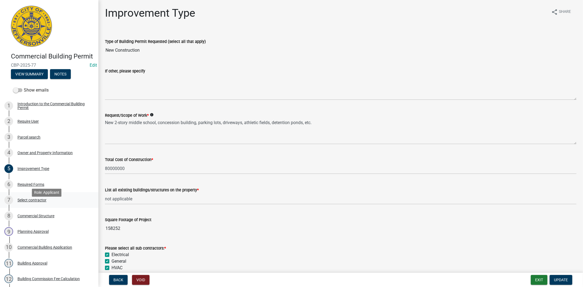
click at [36, 202] on div "Select contractor" at bounding box center [31, 200] width 29 height 4
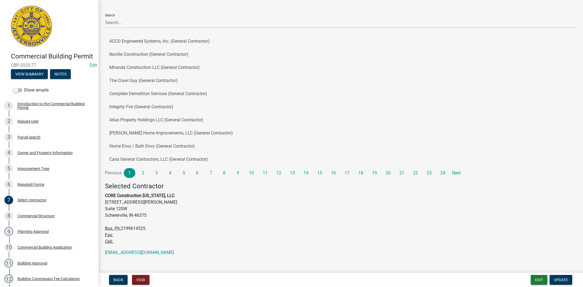
scroll to position [28, 0]
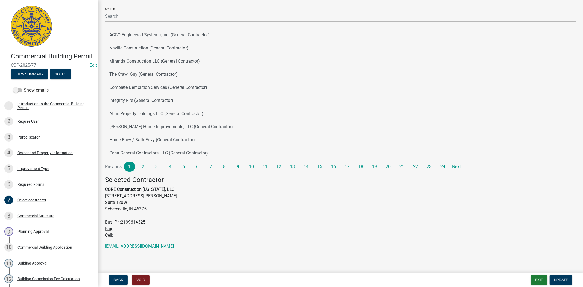
drag, startPoint x: 182, startPoint y: 244, endPoint x: 98, endPoint y: 243, distance: 83.6
click at [98, 243] on div "Select contractor share Share Search ACCO Engineered Systems, Inc. (General Con…" at bounding box center [340, 117] width 485 height 276
copy link "juliemulhern@coreconstruction.com"
click at [537, 281] on button "Exit" at bounding box center [539, 280] width 17 height 10
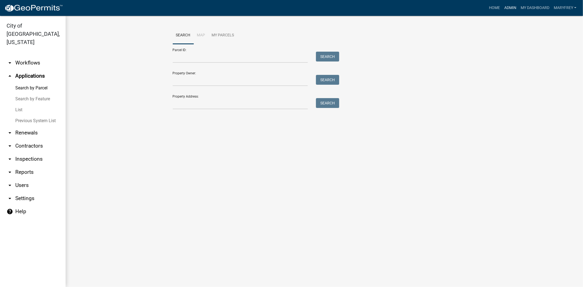
click at [513, 7] on link "Admin" at bounding box center [510, 8] width 16 height 10
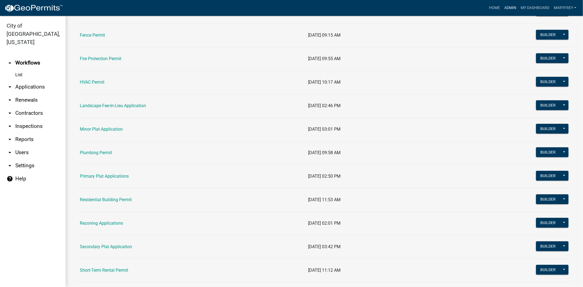
scroll to position [213, 0]
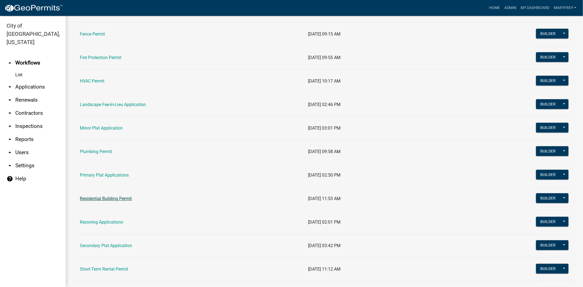
click at [107, 201] on link "Residential Building Permit" at bounding box center [106, 198] width 52 height 5
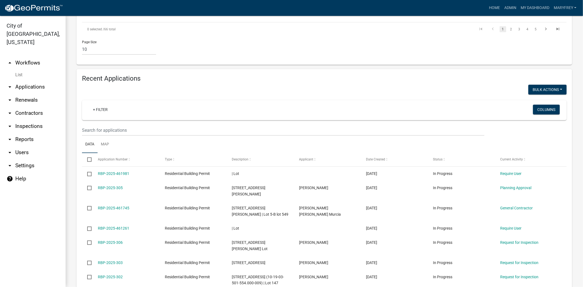
scroll to position [356, 0]
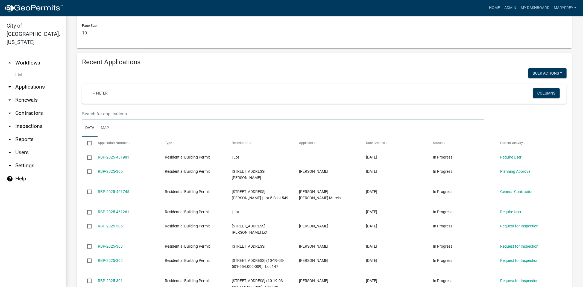
type input "231"
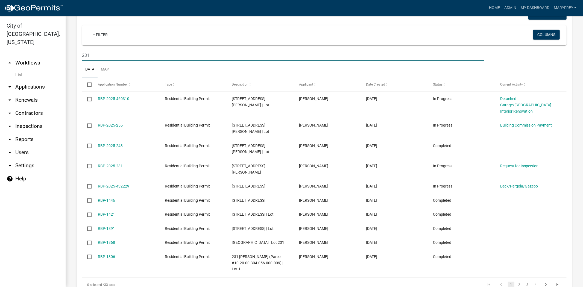
scroll to position [417, 0]
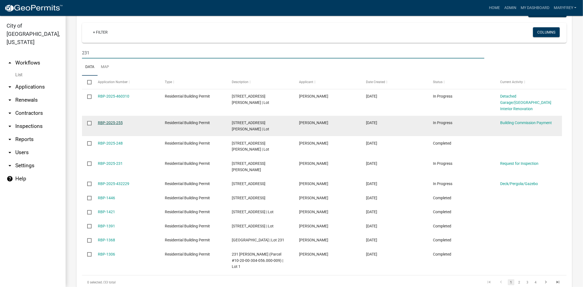
click at [115, 121] on link "RBP-2025-255" at bounding box center [110, 123] width 25 height 4
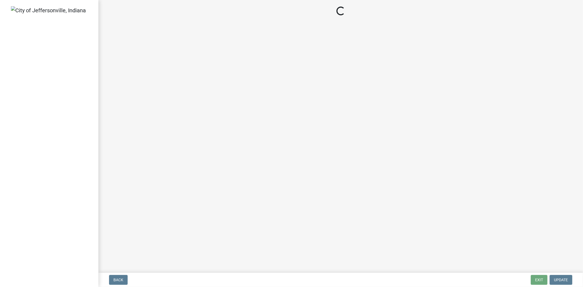
select select "3: 3"
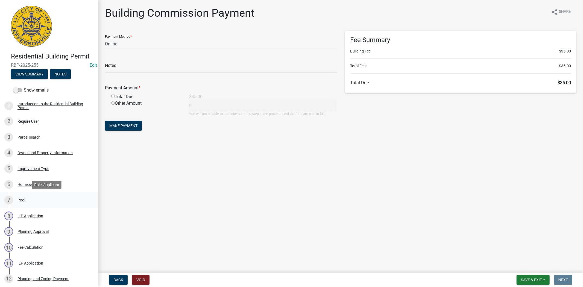
click at [22, 200] on div "Pool" at bounding box center [21, 200] width 8 height 4
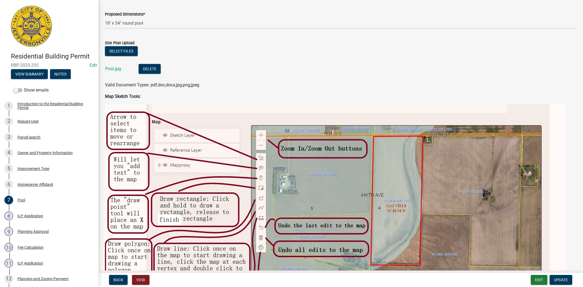
scroll to position [148, 0]
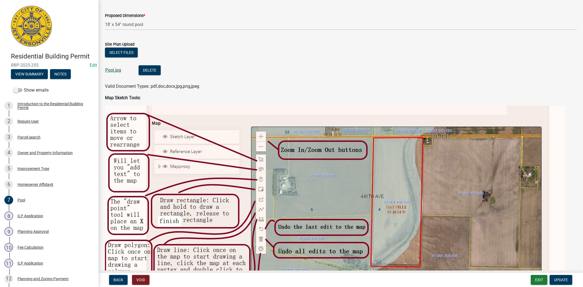
click at [118, 70] on link "Pool.jpg" at bounding box center [113, 70] width 16 height 5
click at [535, 278] on button "Exit" at bounding box center [539, 280] width 17 height 10
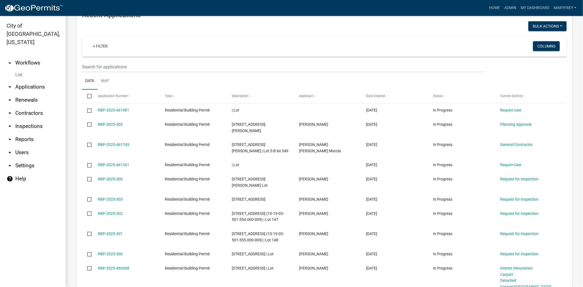
scroll to position [392, 0]
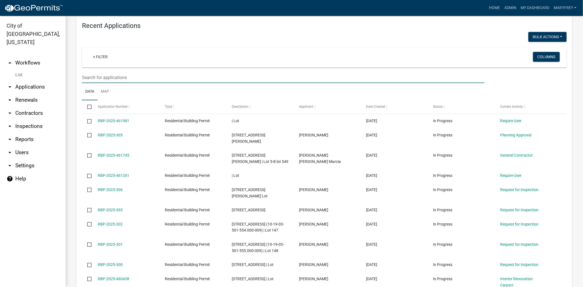
click at [93, 72] on input "text" at bounding box center [283, 77] width 402 height 11
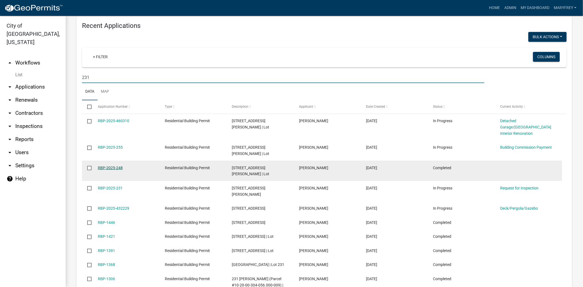
type input "231"
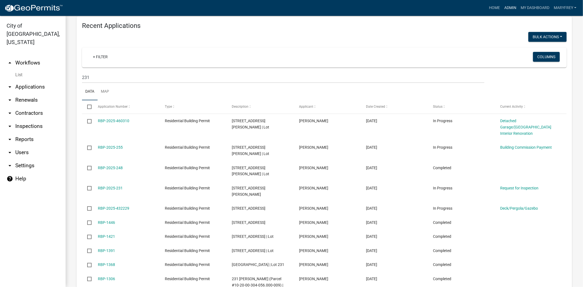
click at [511, 5] on link "Admin" at bounding box center [510, 8] width 16 height 10
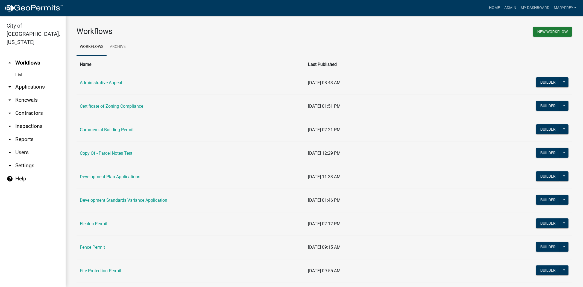
click at [32, 80] on link "arrow_drop_down Applications" at bounding box center [33, 86] width 66 height 13
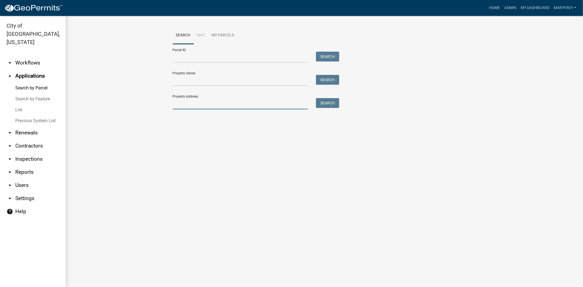
click at [180, 107] on input "Property Address:" at bounding box center [240, 103] width 135 height 11
type input "904 fulton"
click at [323, 100] on button "Search" at bounding box center [327, 103] width 23 height 10
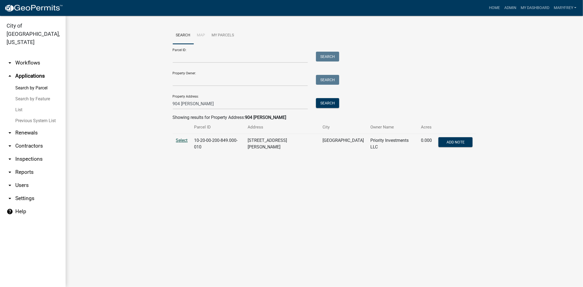
click at [178, 142] on span "Select" at bounding box center [182, 140] width 12 height 5
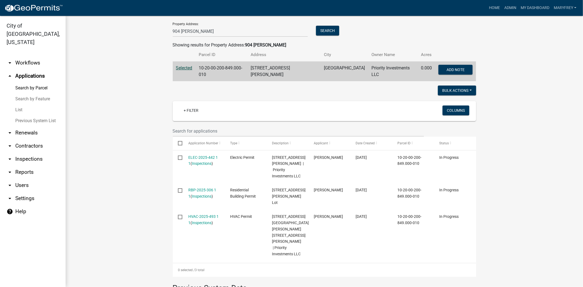
scroll to position [77, 0]
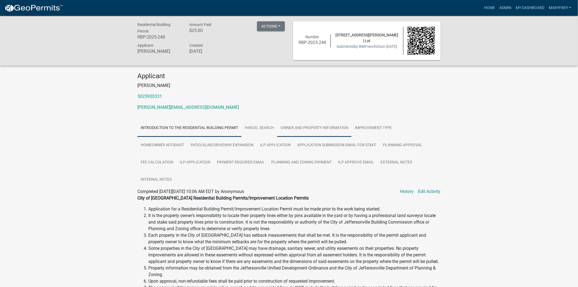
click at [297, 127] on link "Owner and Property Information" at bounding box center [314, 127] width 74 height 17
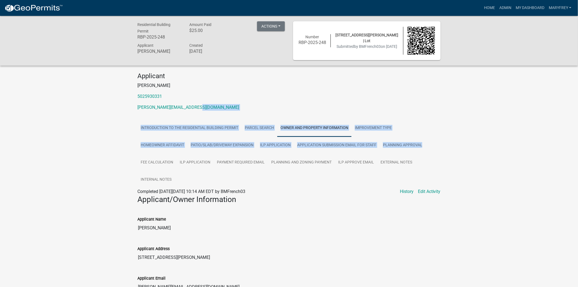
drag, startPoint x: 578, startPoint y: 102, endPoint x: 579, endPoint y: 124, distance: 21.9
click at [368, 127] on link "Improvement Type" at bounding box center [373, 127] width 43 height 17
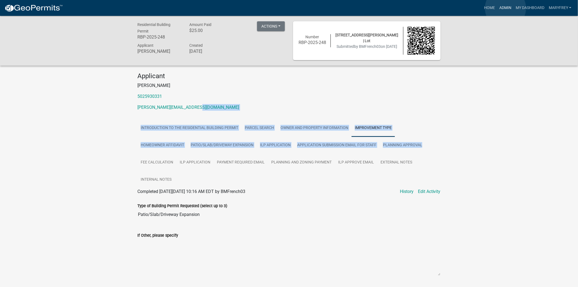
click at [506, 8] on link "Admin" at bounding box center [505, 8] width 16 height 10
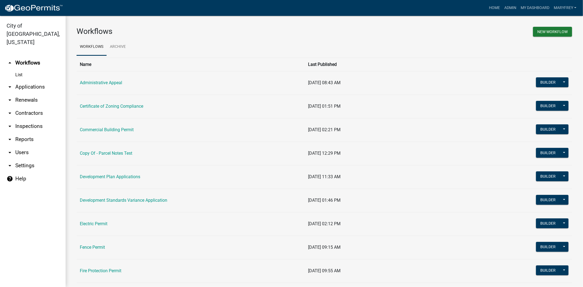
click at [33, 80] on link "arrow_drop_down Applications" at bounding box center [33, 86] width 66 height 13
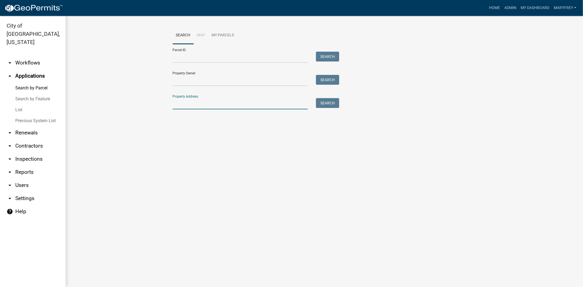
click at [183, 107] on input "Property Address:" at bounding box center [240, 103] width 135 height 11
type input "231 hopkins"
click at [332, 102] on button "Search" at bounding box center [327, 103] width 23 height 10
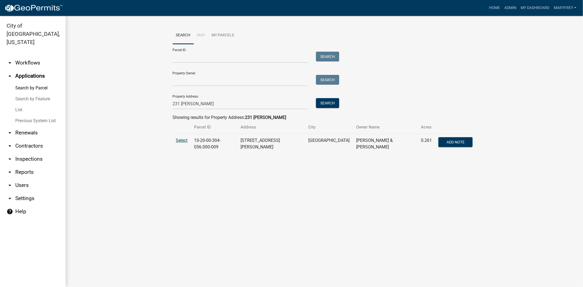
click at [182, 141] on span "Select" at bounding box center [182, 140] width 12 height 5
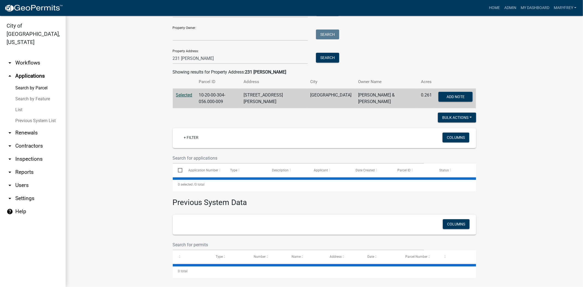
scroll to position [59, 0]
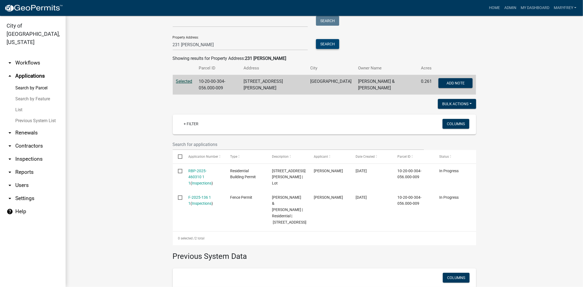
click at [330, 46] on button "Search" at bounding box center [327, 44] width 23 height 10
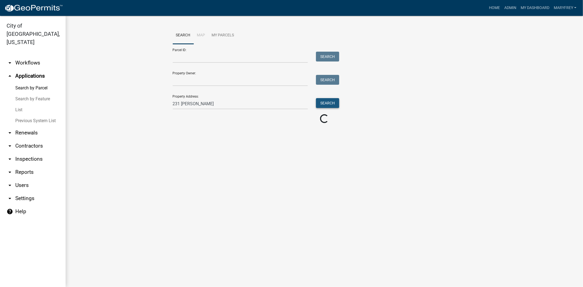
scroll to position [0, 0]
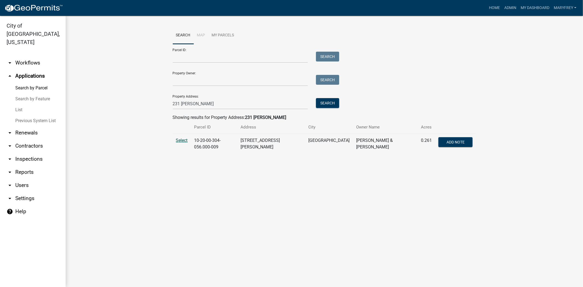
click at [181, 141] on span "Select" at bounding box center [182, 140] width 12 height 5
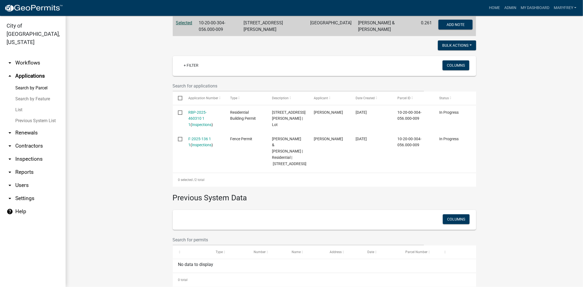
scroll to position [120, 0]
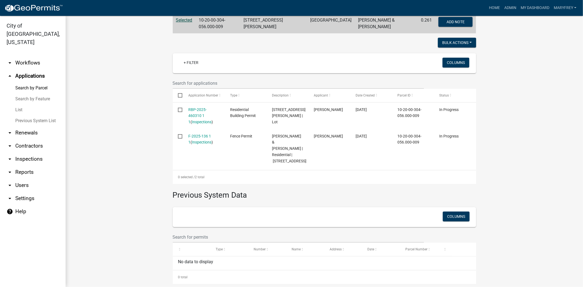
click at [28, 56] on link "arrow_drop_down Workflows" at bounding box center [33, 62] width 66 height 13
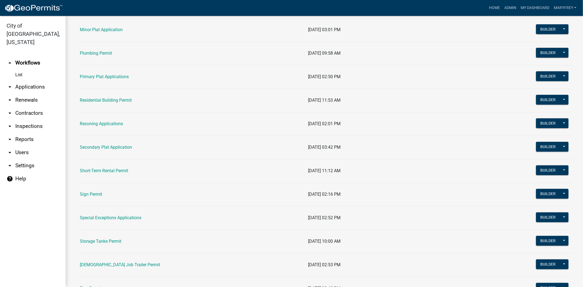
scroll to position [313, 0]
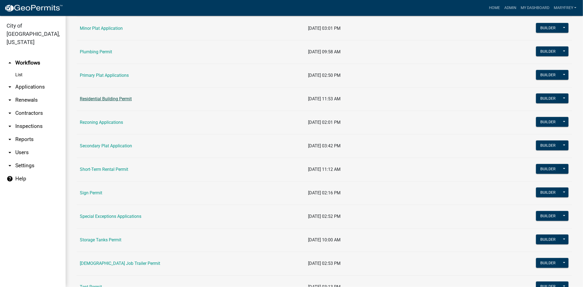
click at [110, 98] on link "Residential Building Permit" at bounding box center [106, 98] width 52 height 5
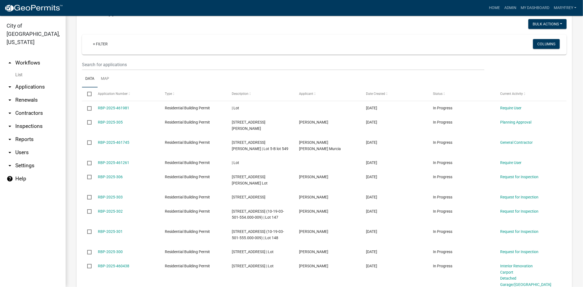
scroll to position [427, 0]
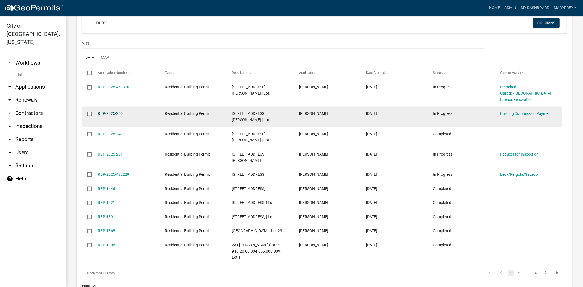
type input "231"
click at [100, 111] on link "RBP-2025-255" at bounding box center [110, 113] width 25 height 4
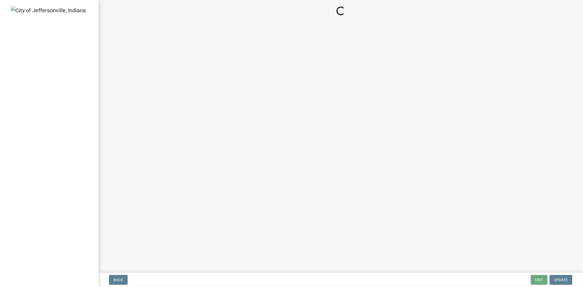
select select "3: 3"
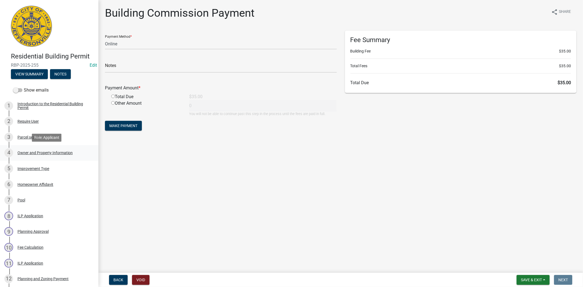
click at [28, 153] on div "Owner and Property Information" at bounding box center [44, 153] width 55 height 4
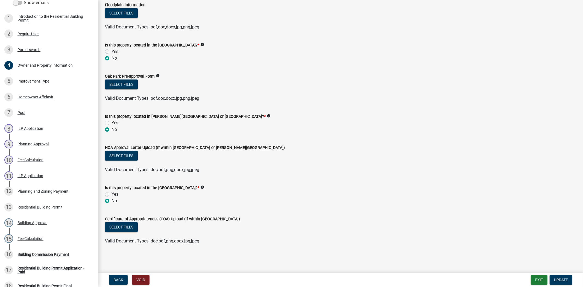
scroll to position [95, 0]
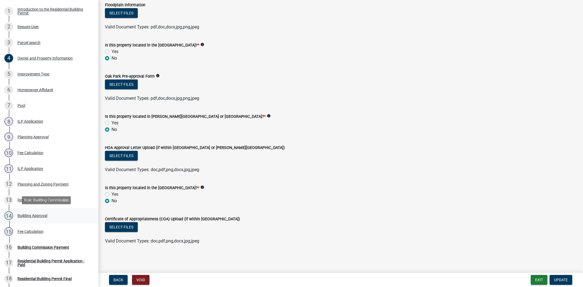
click at [40, 216] on div "Building Approval" at bounding box center [32, 216] width 30 height 4
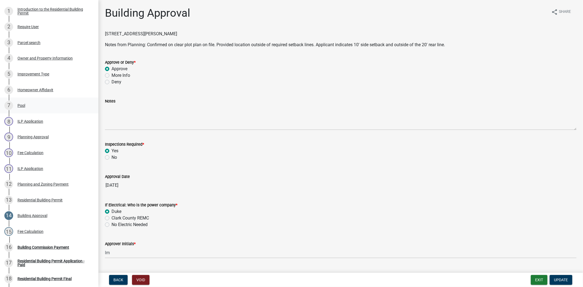
click at [21, 106] on div "Pool" at bounding box center [21, 106] width 8 height 4
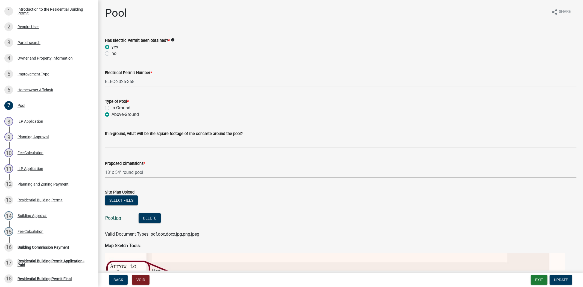
click at [113, 218] on link "Pool.jpg" at bounding box center [113, 217] width 16 height 5
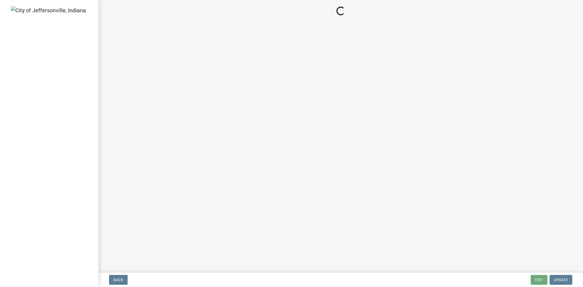
select select "3: 3"
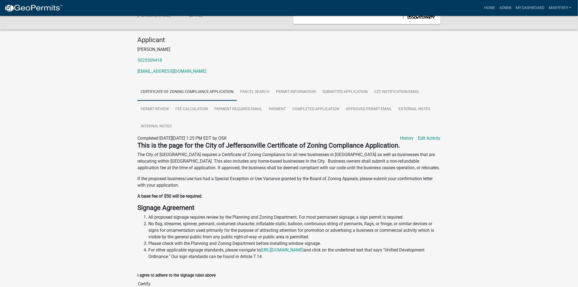
scroll to position [34, 0]
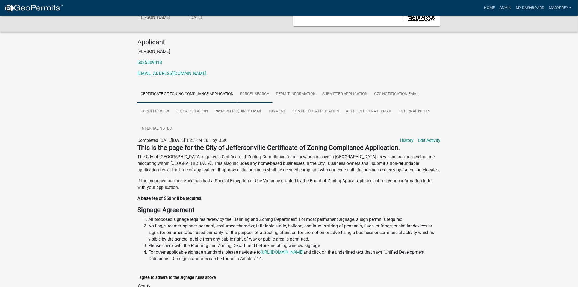
click at [251, 97] on link "Parcel search" at bounding box center [255, 94] width 36 height 17
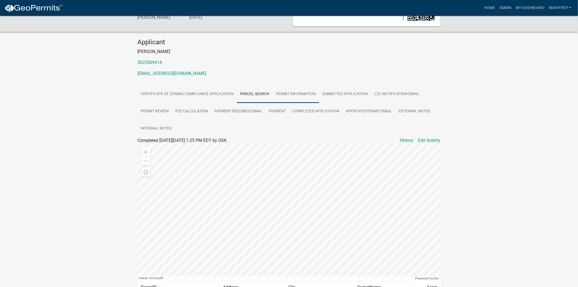
click at [297, 93] on link "Permit Information" at bounding box center [296, 94] width 46 height 17
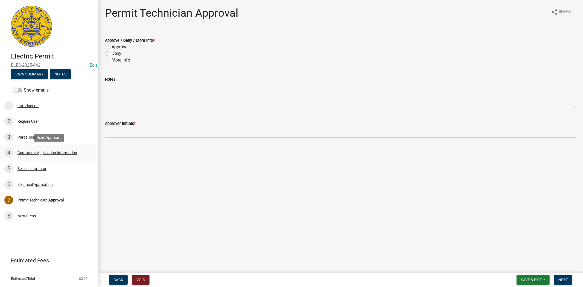
click at [36, 151] on div "Contractor Application Information" at bounding box center [47, 153] width 60 height 4
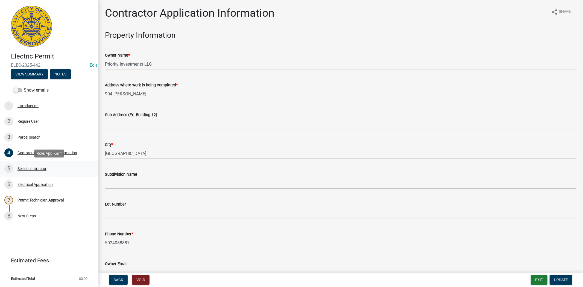
click at [30, 167] on div "Select contractor" at bounding box center [31, 169] width 29 height 4
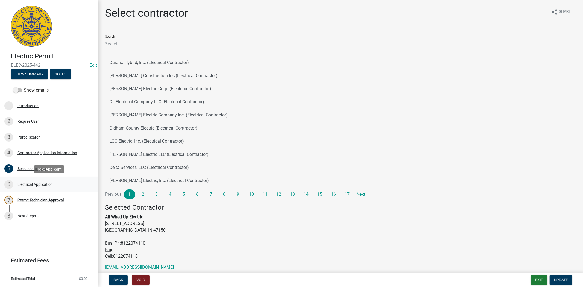
click at [32, 184] on div "Electrical Application" at bounding box center [34, 185] width 35 height 4
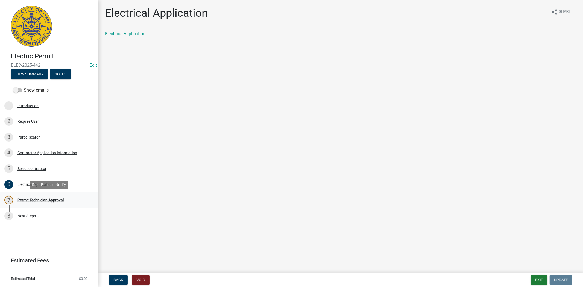
click at [37, 198] on div "Permit Technician Approval" at bounding box center [40, 200] width 46 height 4
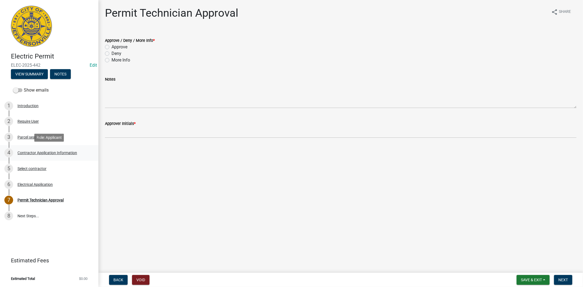
click at [33, 153] on div "Contractor Application Information" at bounding box center [47, 153] width 60 height 4
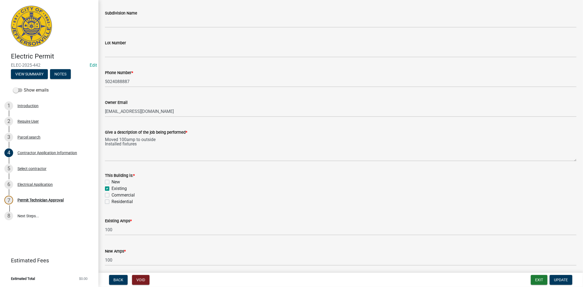
scroll to position [182, 0]
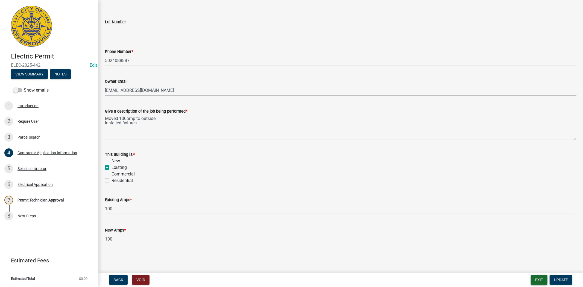
click at [534, 278] on button "Exit" at bounding box center [539, 280] width 17 height 10
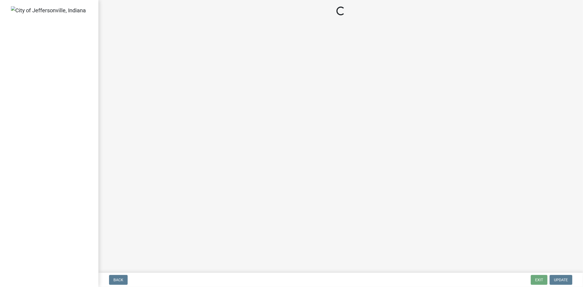
select select "3: 3"
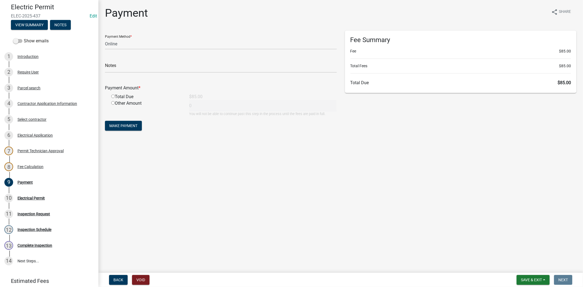
scroll to position [82, 0]
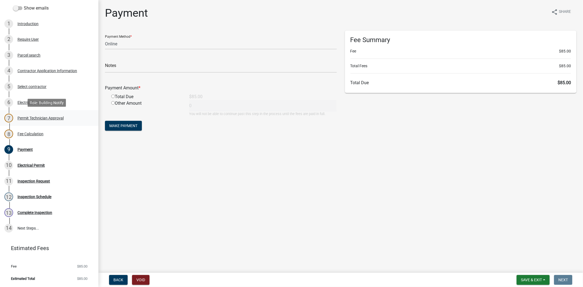
click at [31, 118] on div "Permit Technician Approval" at bounding box center [40, 118] width 46 height 4
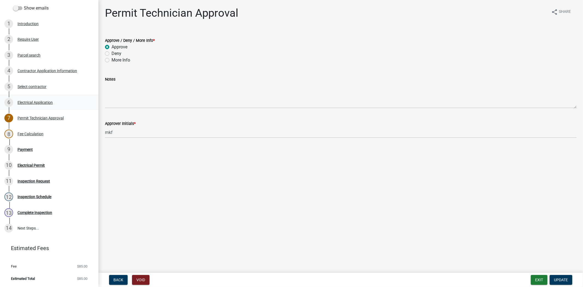
click at [31, 104] on div "Electrical Application" at bounding box center [34, 103] width 35 height 4
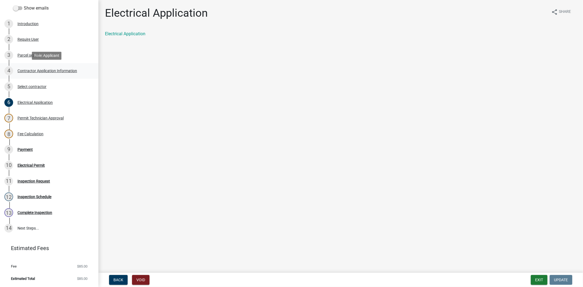
click at [41, 71] on div "Contractor Application Information" at bounding box center [47, 71] width 60 height 4
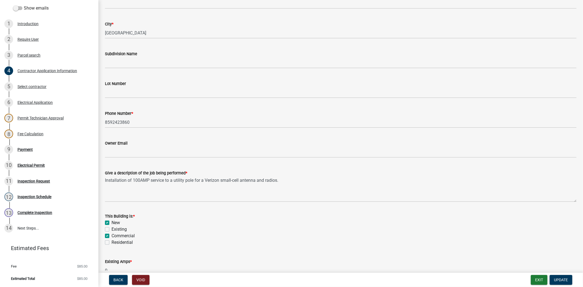
scroll to position [0, 0]
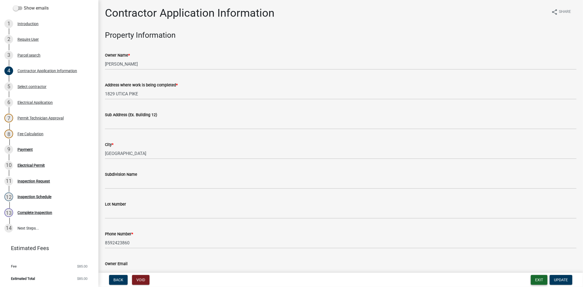
click at [542, 278] on button "Exit" at bounding box center [539, 280] width 17 height 10
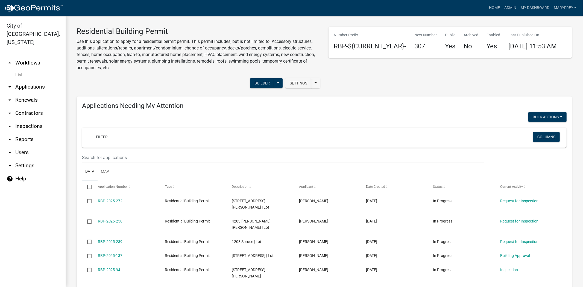
click at [38, 56] on link "arrow_drop_up Workflows" at bounding box center [33, 62] width 66 height 13
